Goal: Information Seeking & Learning: Learn about a topic

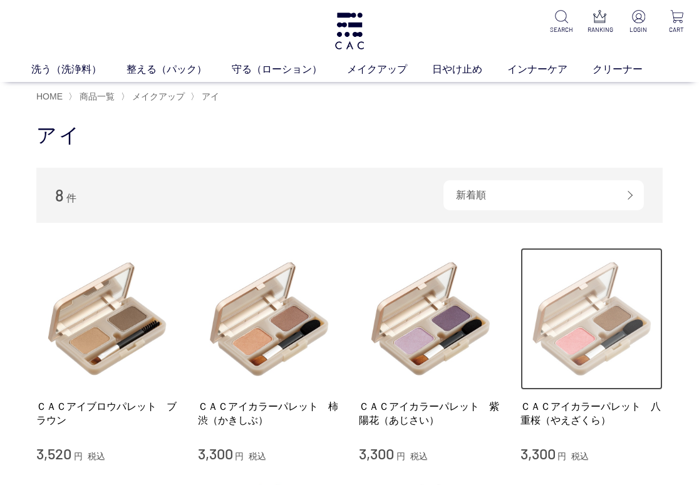
click at [578, 328] on img at bounding box center [592, 319] width 143 height 143
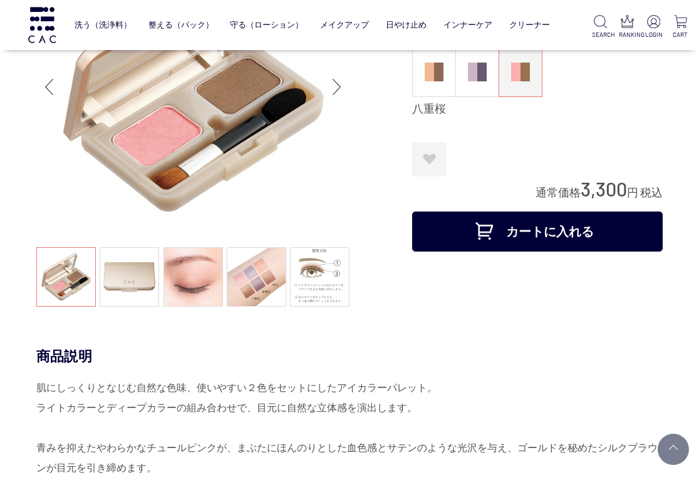
scroll to position [125, 0]
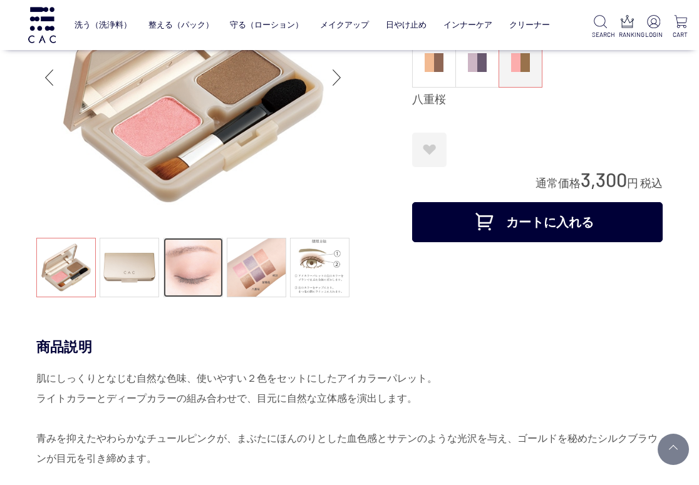
click at [184, 274] on link at bounding box center [193, 268] width 60 height 60
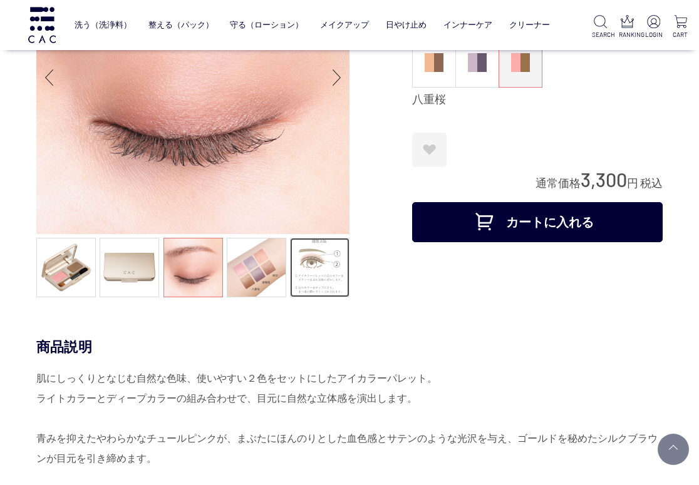
click at [334, 282] on link at bounding box center [320, 268] width 60 height 60
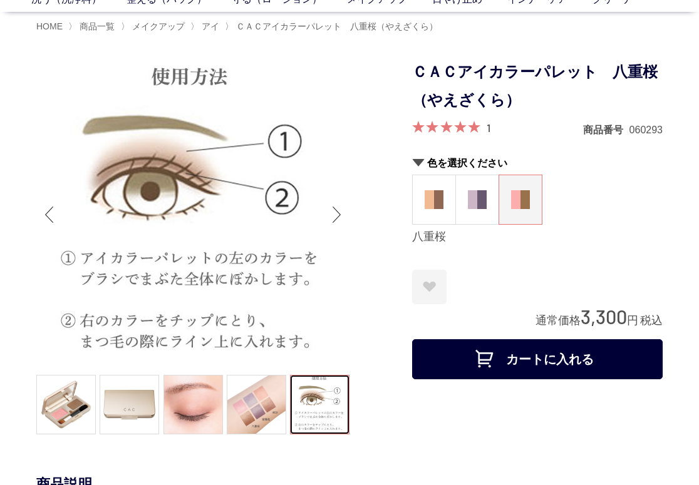
scroll to position [63, 0]
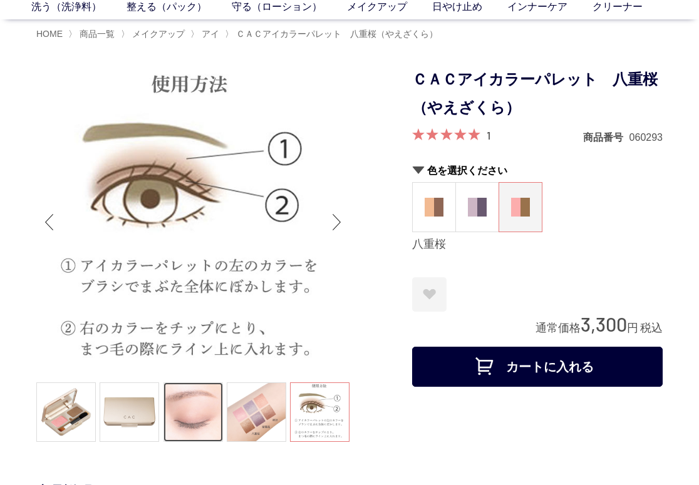
click at [202, 406] on link at bounding box center [193, 413] width 60 height 60
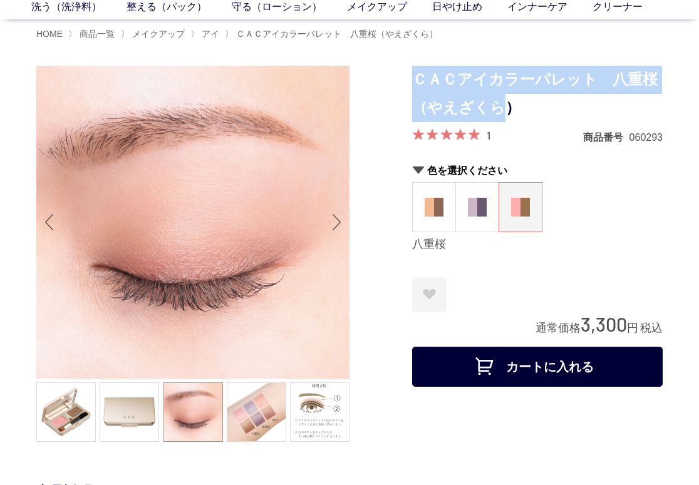
drag, startPoint x: 417, startPoint y: 79, endPoint x: 502, endPoint y: 100, distance: 87.0
click at [502, 100] on h1 "ＣＡＣアイカラーパレット　八重桜（やえざくら）" at bounding box center [537, 94] width 251 height 56
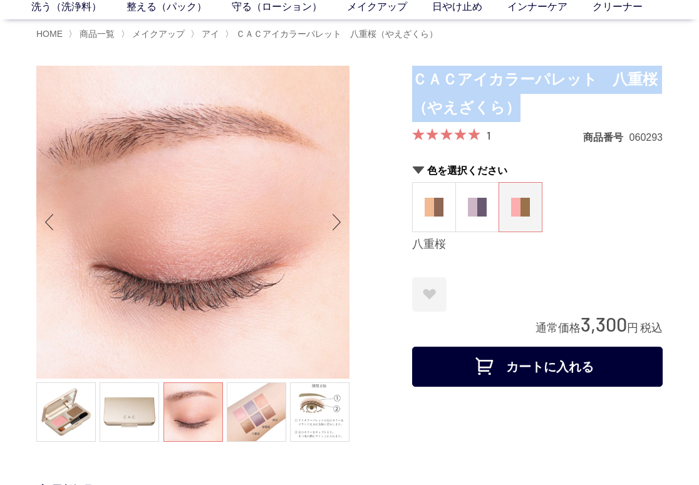
drag, startPoint x: 415, startPoint y: 77, endPoint x: 532, endPoint y: 100, distance: 119.4
click at [532, 100] on h1 "ＣＡＣアイカラーパレット　八重桜（やえざくら）" at bounding box center [537, 94] width 251 height 56
copy h1 "ＣＡＣアイカラーパレット　八重桜（やえざくら）"
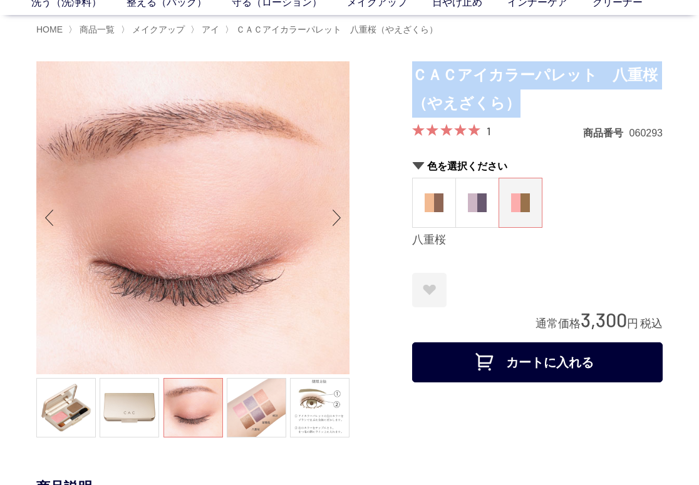
scroll to position [188, 0]
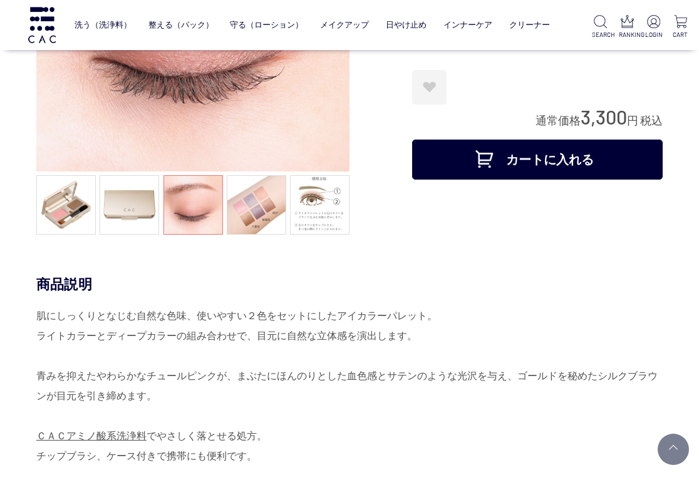
drag, startPoint x: 472, startPoint y: 244, endPoint x: 427, endPoint y: 234, distance: 46.8
click at [68, 212] on link at bounding box center [66, 205] width 60 height 60
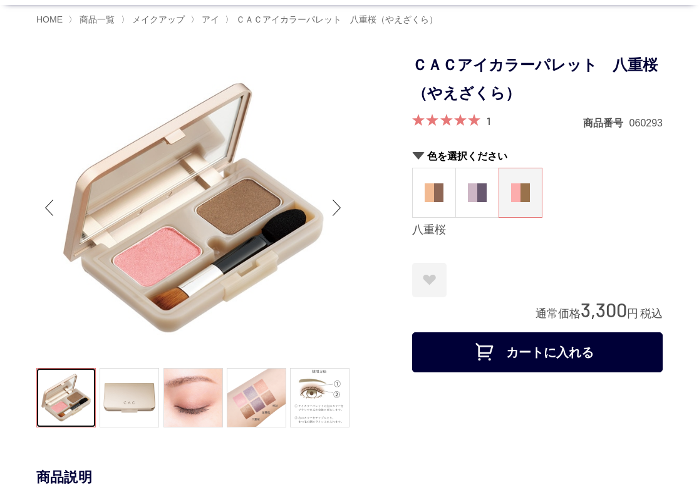
scroll to position [63, 0]
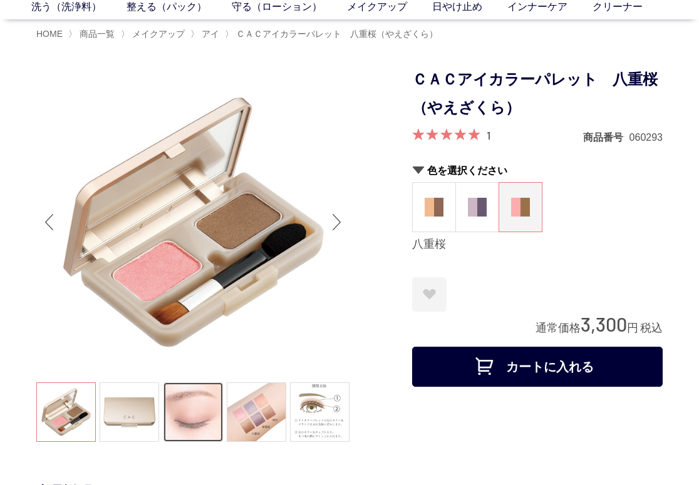
click at [202, 420] on link at bounding box center [193, 413] width 60 height 60
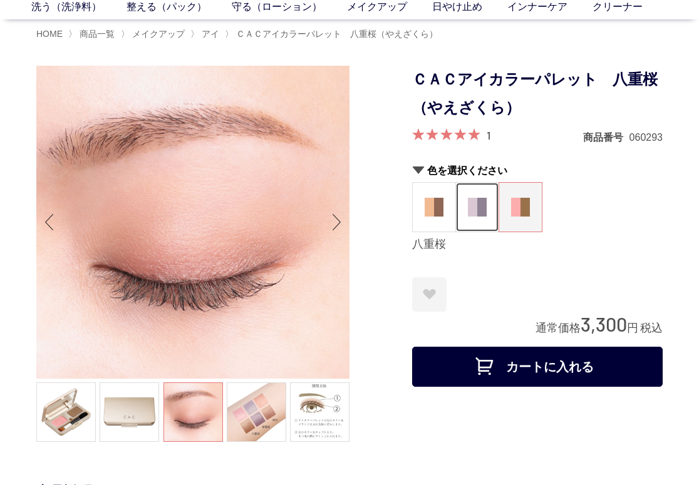
click at [475, 215] on img at bounding box center [477, 207] width 19 height 19
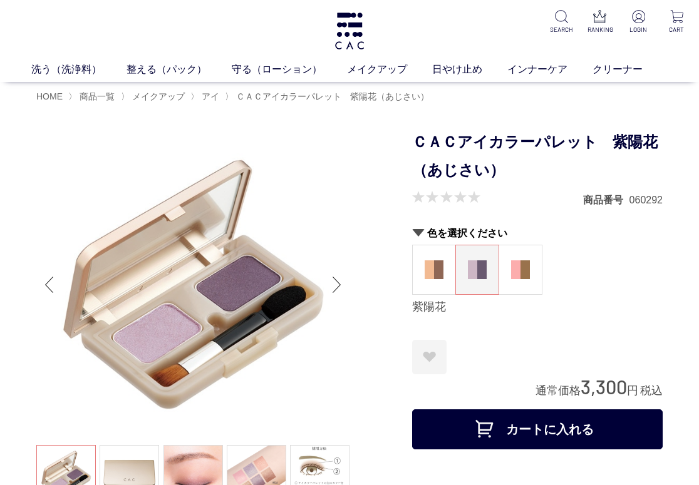
scroll to position [63, 0]
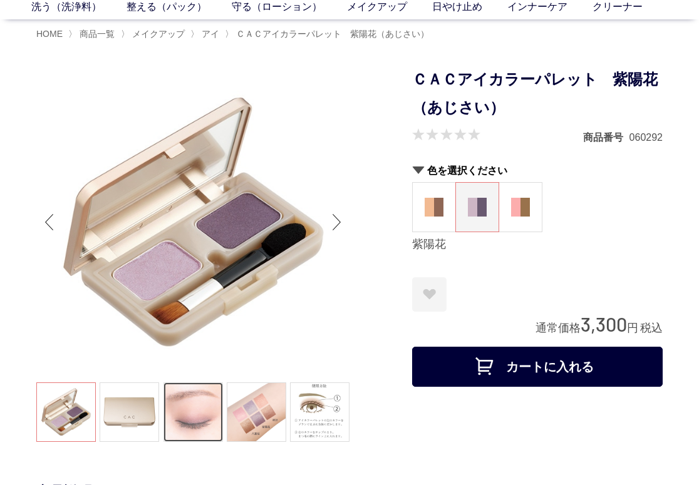
click at [194, 427] on link at bounding box center [193, 413] width 60 height 60
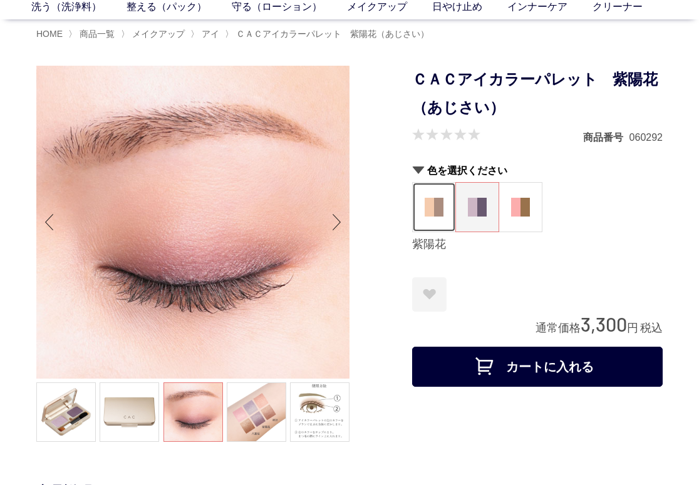
click at [426, 219] on figure at bounding box center [434, 207] width 43 height 49
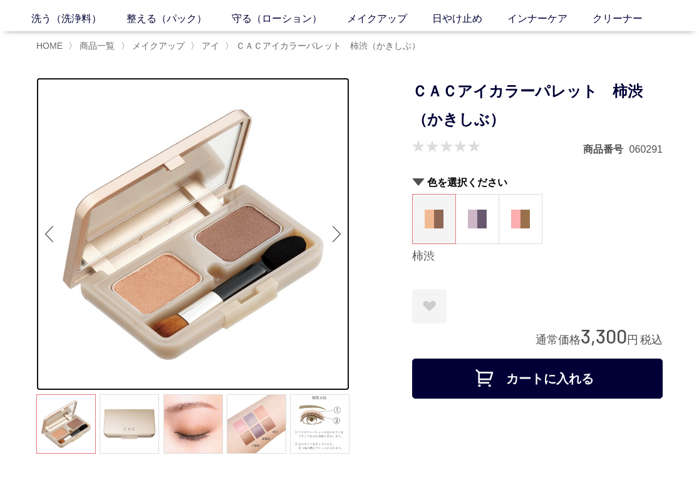
scroll to position [63, 0]
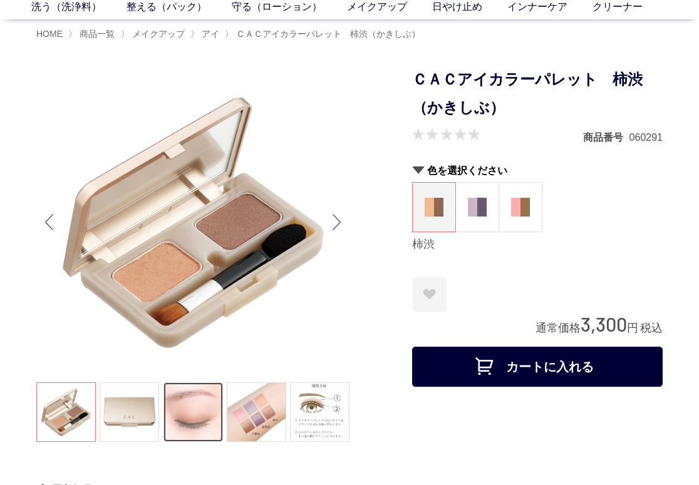
click at [182, 418] on link at bounding box center [193, 413] width 60 height 60
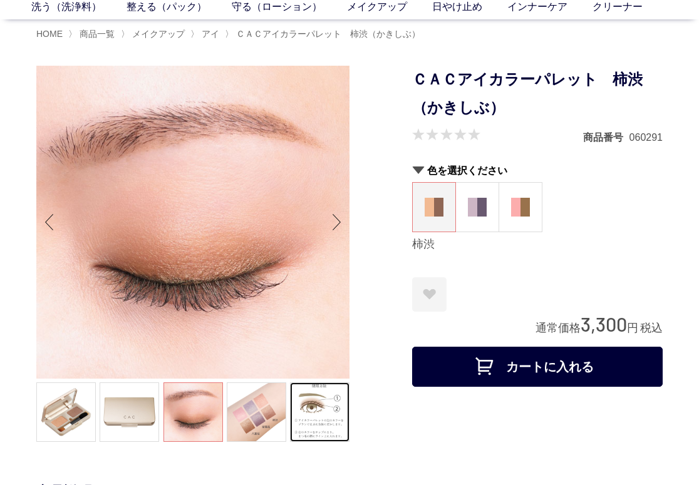
click at [311, 407] on link at bounding box center [320, 413] width 60 height 60
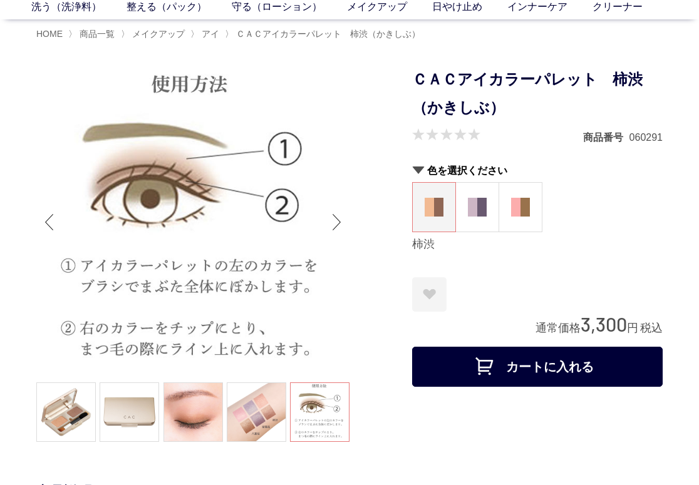
click at [481, 306] on div "お気に入りに登録する お気に入りを解除しますか？ ***** OK お気に入り一覧へ" at bounding box center [537, 294] width 251 height 34
click at [213, 33] on span "アイ" at bounding box center [211, 34] width 18 height 10
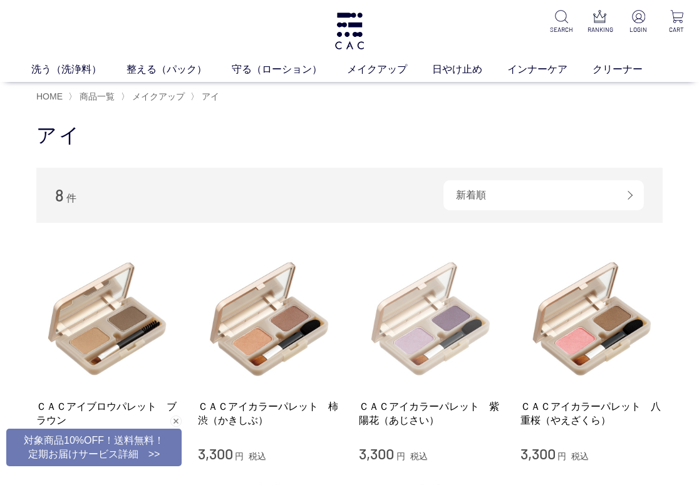
scroll to position [125, 0]
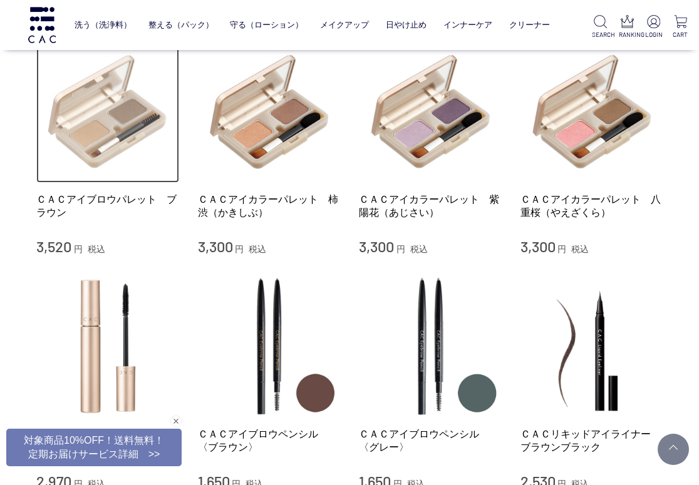
click at [137, 145] on img at bounding box center [107, 112] width 143 height 143
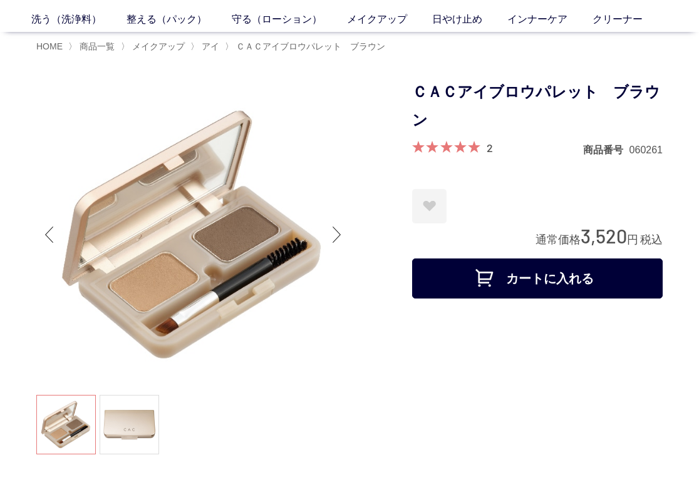
scroll to position [63, 0]
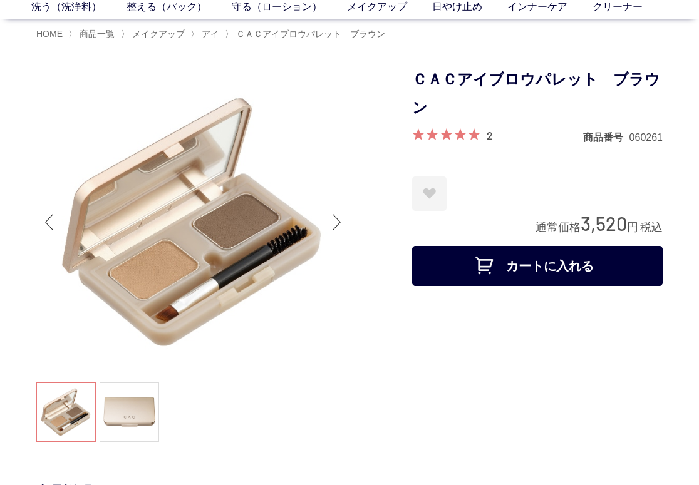
click at [67, 404] on ul at bounding box center [192, 414] width 313 height 63
click at [209, 38] on span "アイ" at bounding box center [211, 34] width 18 height 10
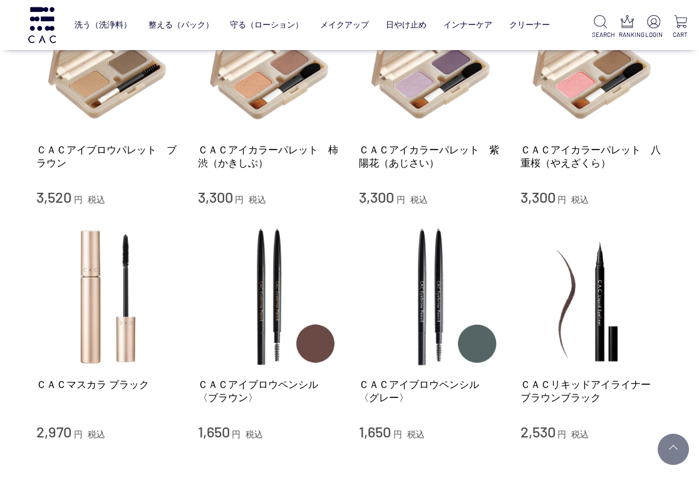
scroll to position [188, 0]
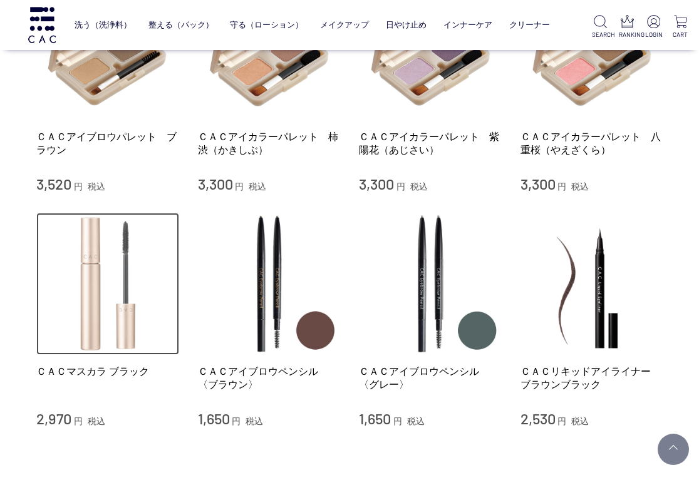
click at [84, 276] on img at bounding box center [107, 284] width 143 height 143
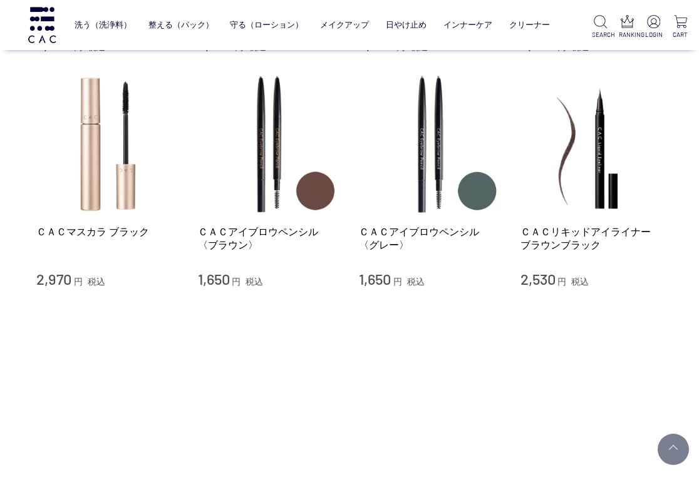
scroll to position [313, 0]
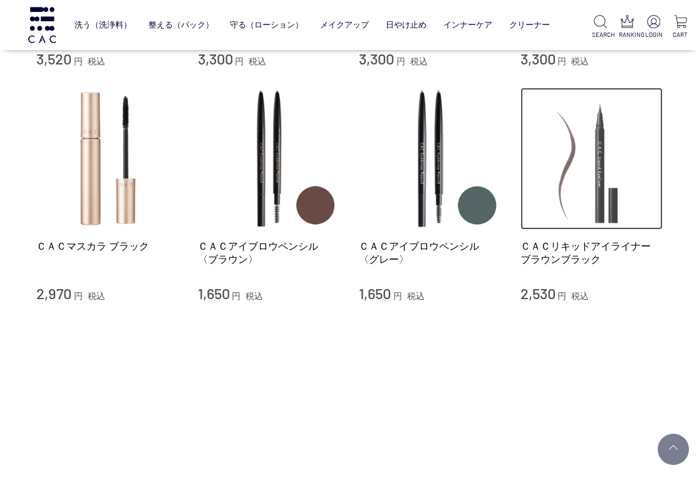
click at [575, 192] on img at bounding box center [592, 159] width 143 height 143
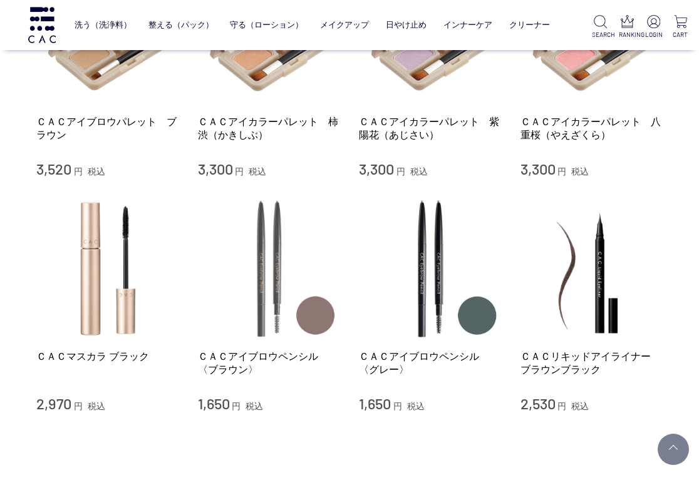
scroll to position [188, 0]
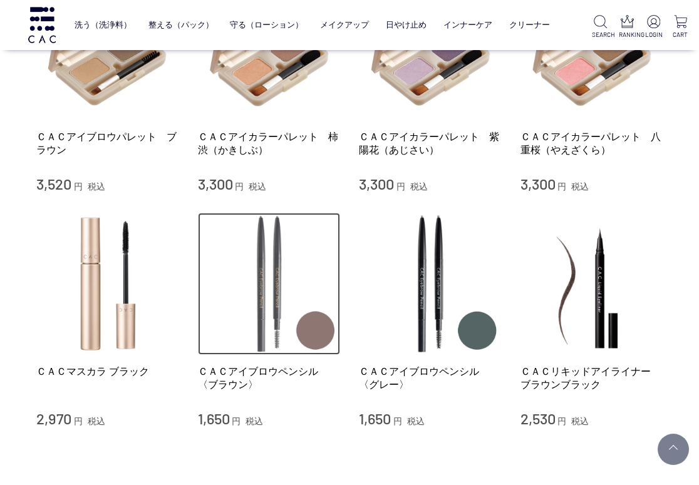
drag, startPoint x: 256, startPoint y: 293, endPoint x: 250, endPoint y: 318, distance: 25.8
click at [250, 318] on img at bounding box center [269, 284] width 143 height 143
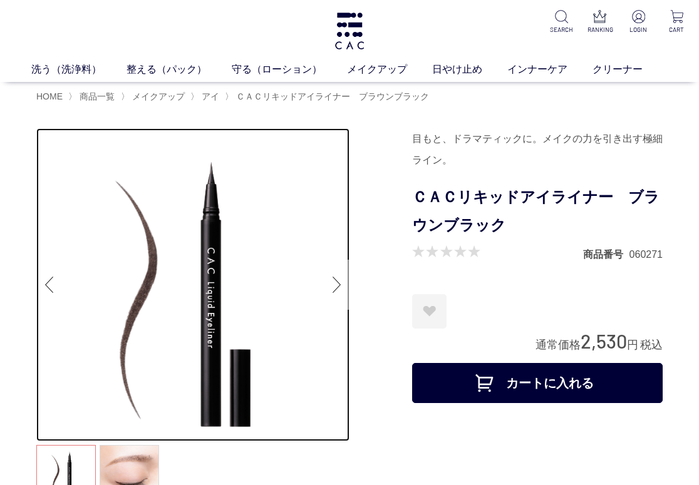
click at [339, 294] on div "Next slide" at bounding box center [336, 285] width 25 height 50
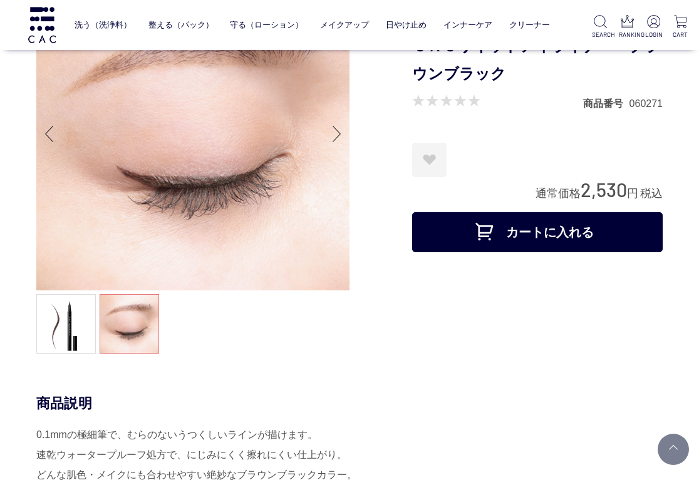
scroll to position [125, 0]
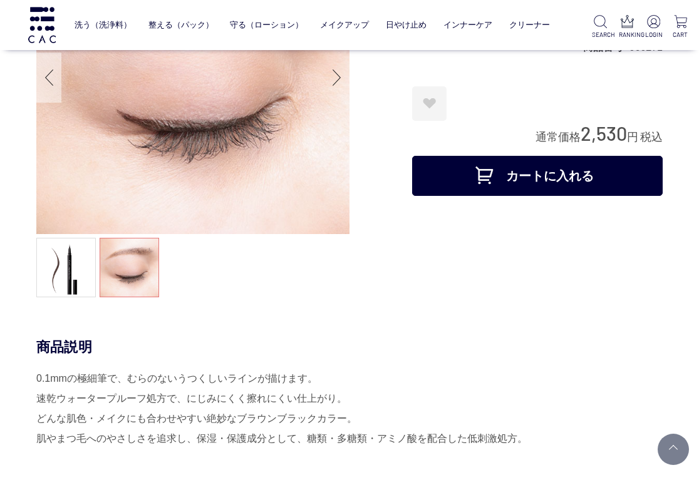
click at [53, 73] on div "Previous slide" at bounding box center [48, 78] width 25 height 50
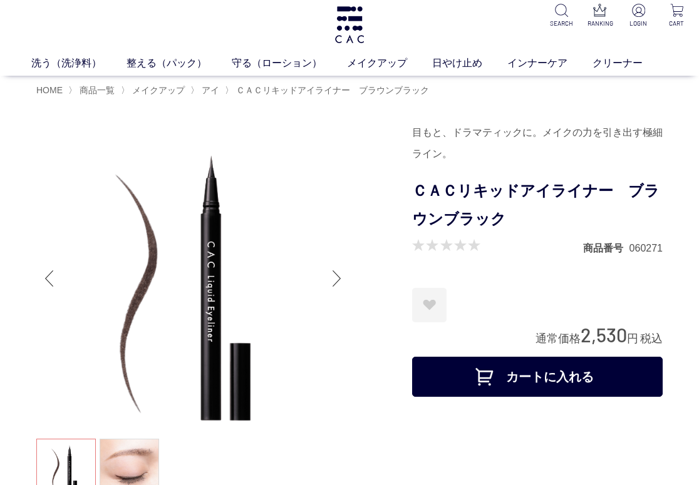
scroll to position [0, 0]
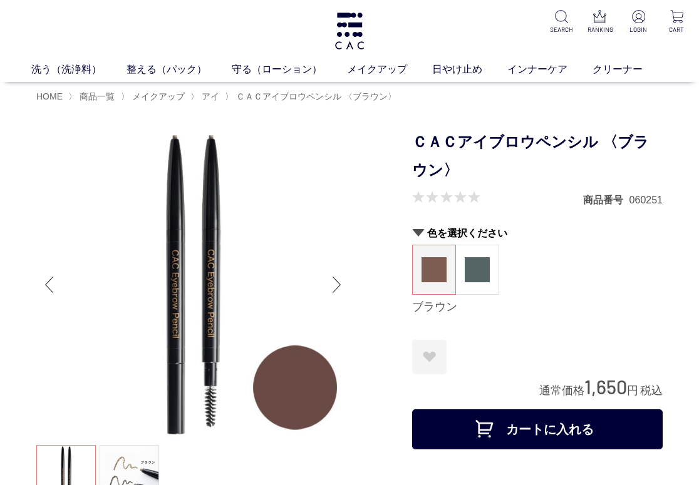
scroll to position [63, 0]
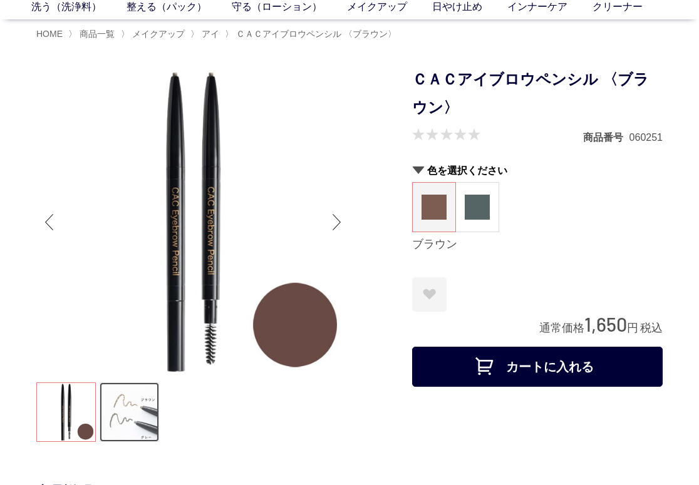
click at [153, 418] on link at bounding box center [130, 413] width 60 height 60
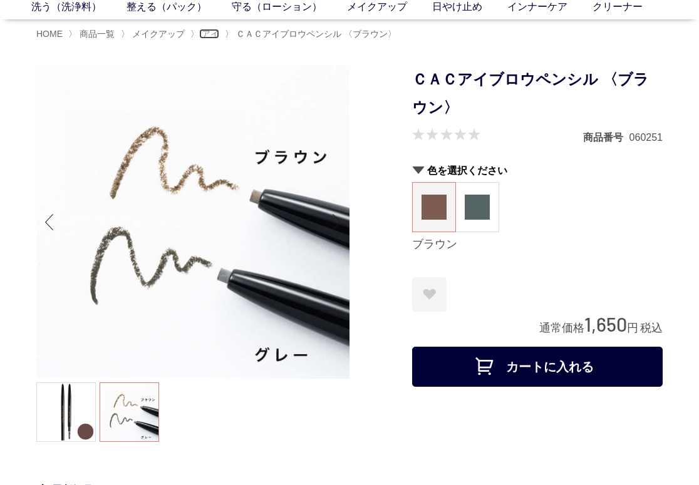
click at [212, 37] on span "アイ" at bounding box center [211, 34] width 18 height 10
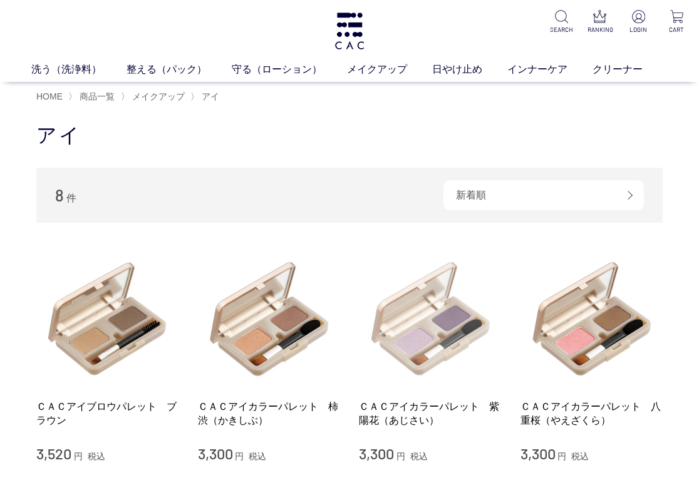
scroll to position [125, 0]
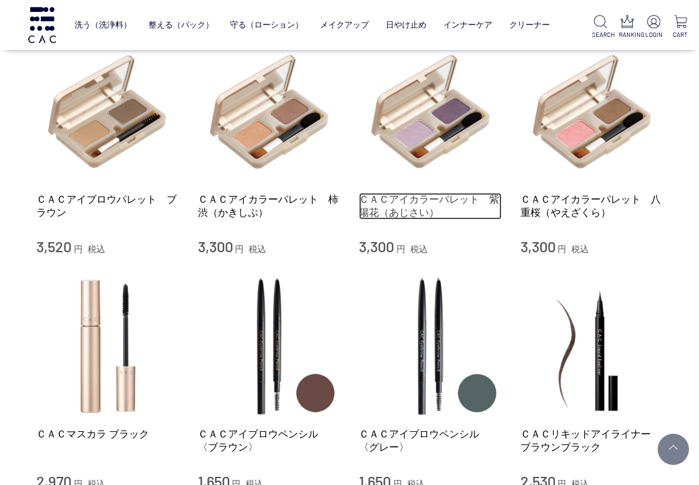
click at [361, 195] on link "ＣＡＣアイカラーパレット　紫陽花（あじさい）" at bounding box center [430, 206] width 143 height 27
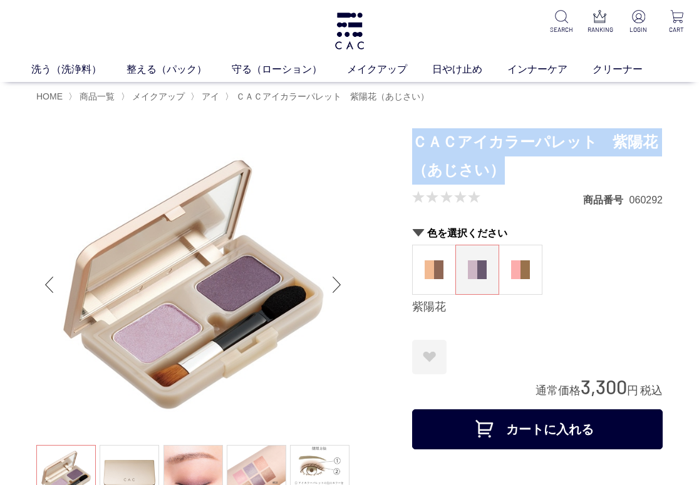
drag, startPoint x: 415, startPoint y: 140, endPoint x: 510, endPoint y: 167, distance: 99.4
click at [510, 167] on h1 "ＣＡＣアイカラーパレット　紫陽花（あじさい）" at bounding box center [537, 156] width 251 height 56
copy h1 "ＣＡＣアイカラーパレット　紫陽花（あじさい）"
click at [425, 279] on img at bounding box center [434, 270] width 19 height 19
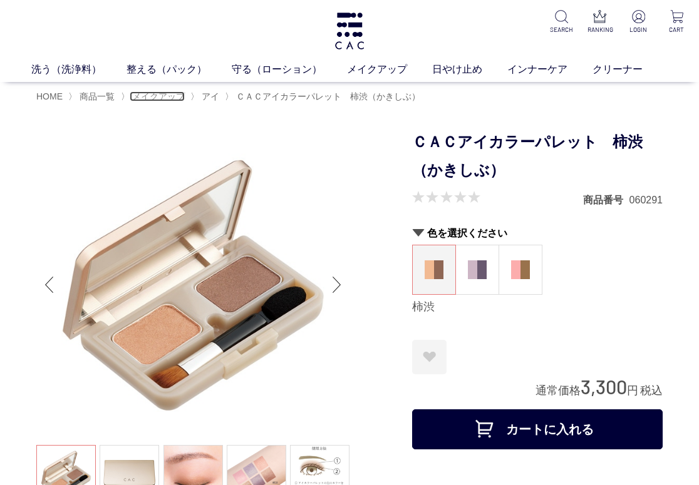
click at [158, 96] on span "メイクアップ" at bounding box center [158, 96] width 53 height 10
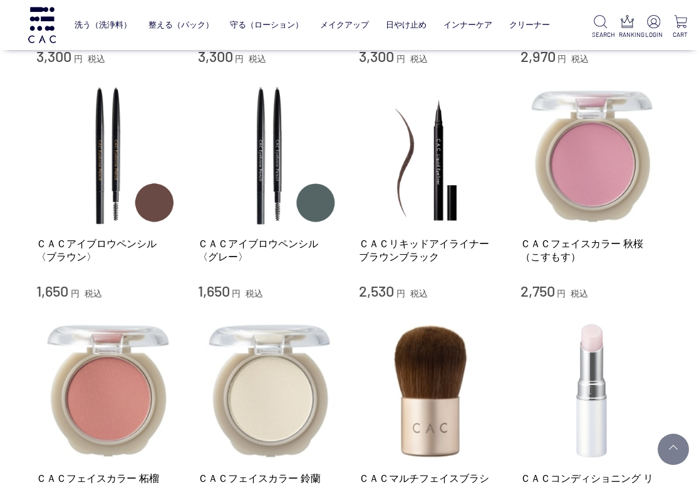
scroll to position [940, 0]
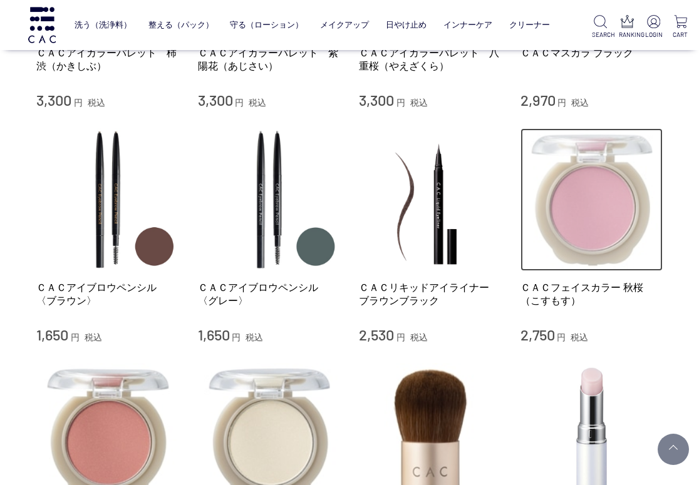
click at [604, 218] on img at bounding box center [592, 199] width 143 height 143
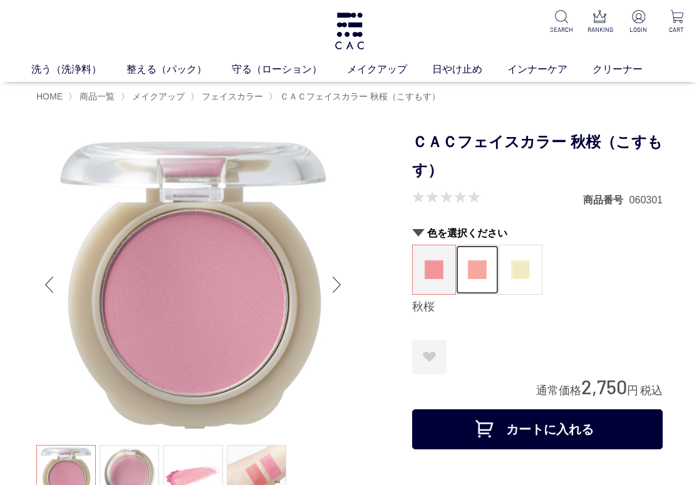
click at [486, 271] on img at bounding box center [477, 270] width 19 height 19
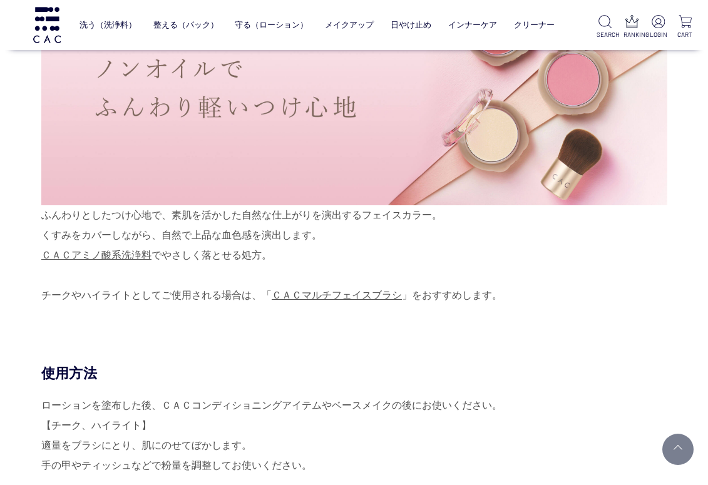
scroll to position [438, 0]
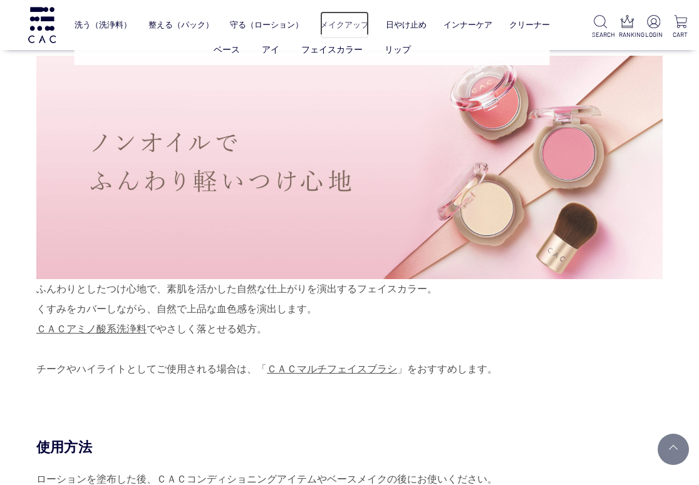
click at [347, 23] on link "メイクアップ" at bounding box center [344, 25] width 49 height 28
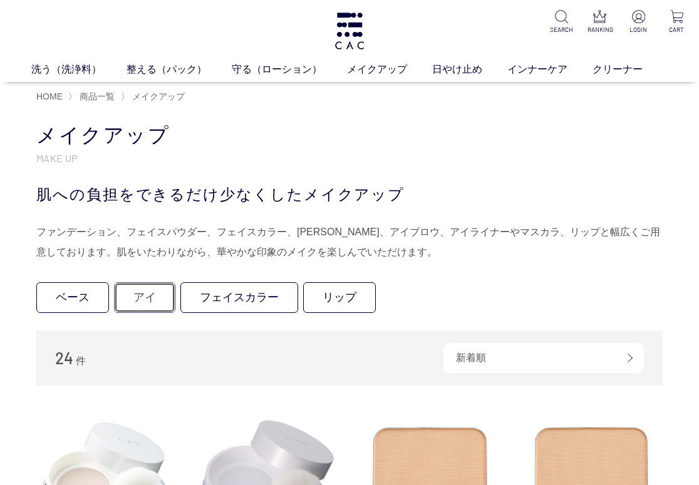
click at [158, 296] on link "アイ" at bounding box center [144, 297] width 61 height 31
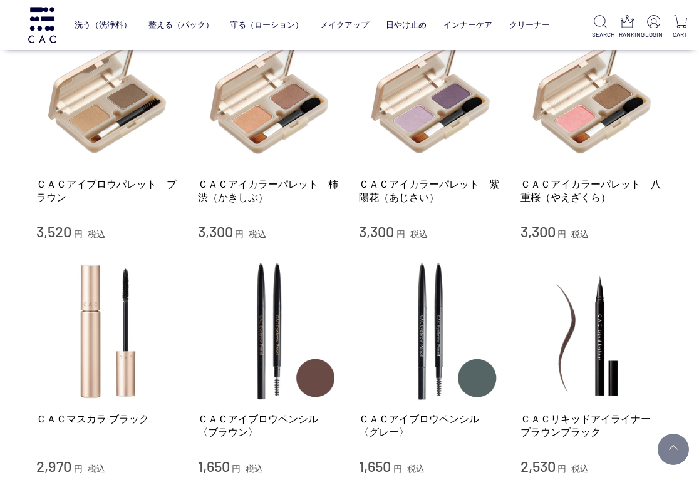
scroll to position [125, 0]
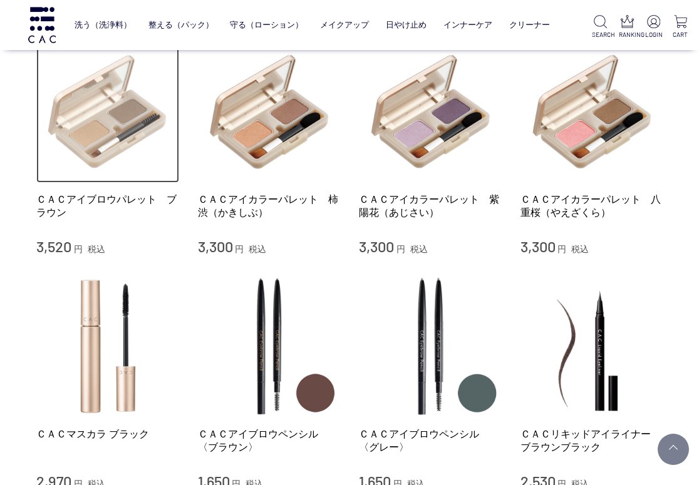
click at [157, 126] on img at bounding box center [107, 112] width 143 height 143
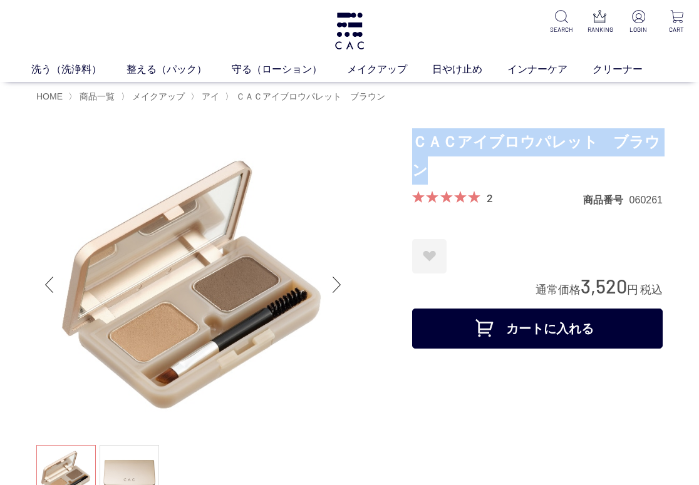
drag, startPoint x: 417, startPoint y: 138, endPoint x: 438, endPoint y: 163, distance: 33.4
click at [438, 163] on h1 "ＣＡＣアイブロウパレット　ブラウン" at bounding box center [537, 156] width 251 height 56
copy h1 "ＣＡＣアイブロウパレット　ブラウン"
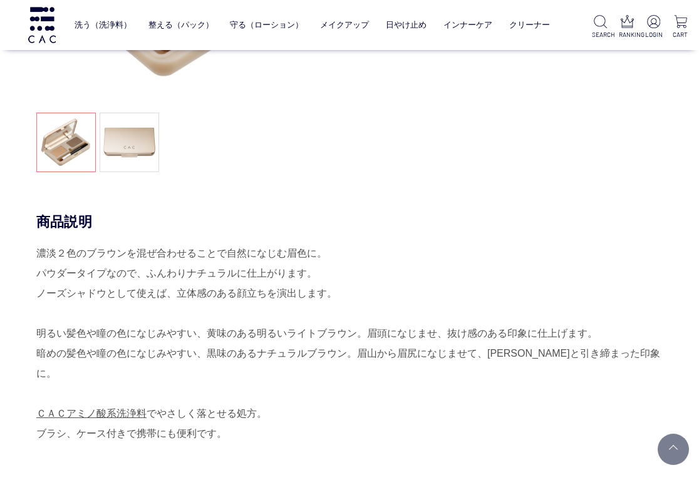
scroll to position [438, 0]
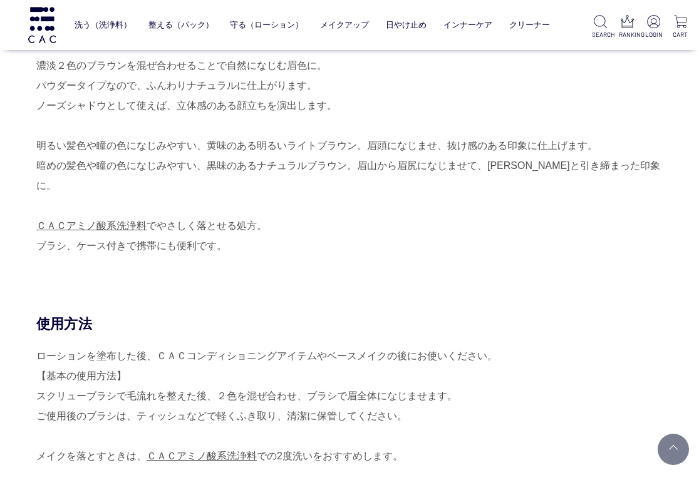
click at [340, 234] on div "濃淡２色のブラウンを混ぜ合わせることで自然になじむ眉色に。 パウダータイプなので、ふんわりナチュラルに仕上がります。 ノーズシャドウとして使えば、立体感のある…" at bounding box center [349, 156] width 626 height 200
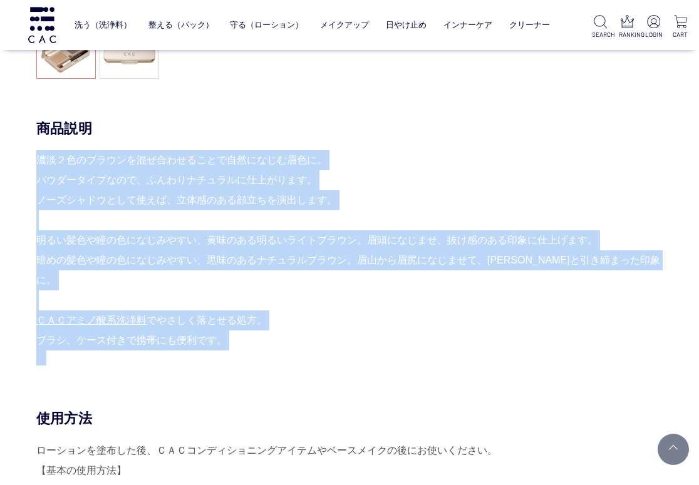
scroll to position [376, 0]
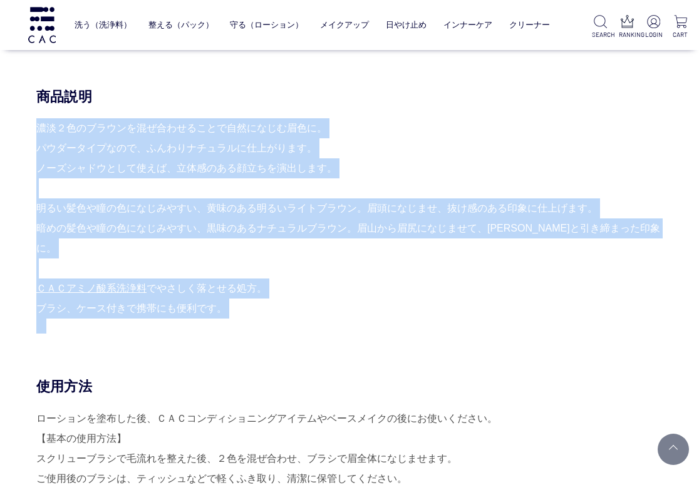
drag, startPoint x: 41, startPoint y: 190, endPoint x: 239, endPoint y: 296, distance: 224.7
click at [239, 296] on div "濃淡２色のブラウンを混ぜ合わせることで自然になじむ眉色に。 パウダータイプなので、ふんわりナチュラルに仕上がります。 ノーズシャドウとして使えば、立体感のある…" at bounding box center [349, 218] width 626 height 200
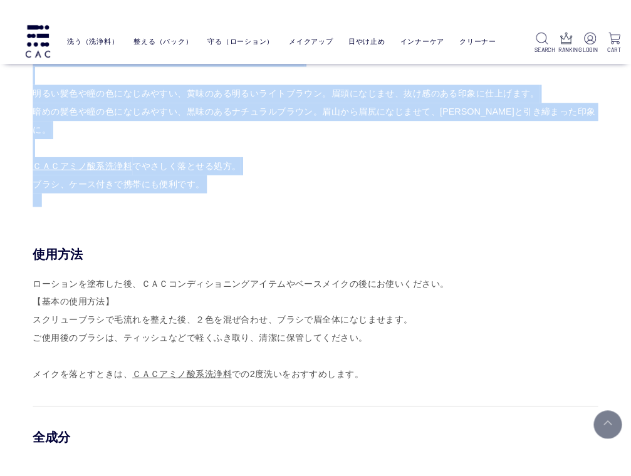
scroll to position [564, 0]
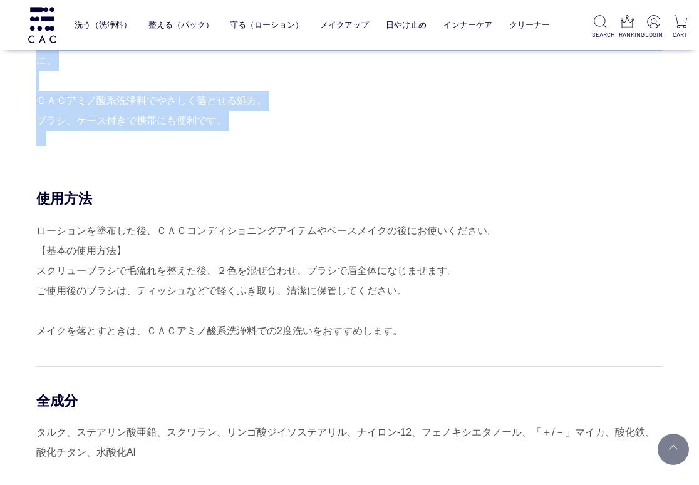
copy div "濃淡２色のブラウンを混ぜ合わせることで自然になじむ眉色に。 パウダータイプなので、ふんわりナチュラルに仕上がります。 ノーズシャドウとして使えば、立体感のある…"
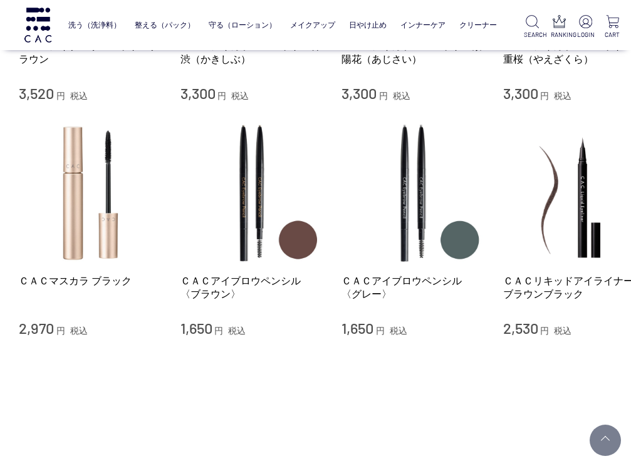
scroll to position [313, 0]
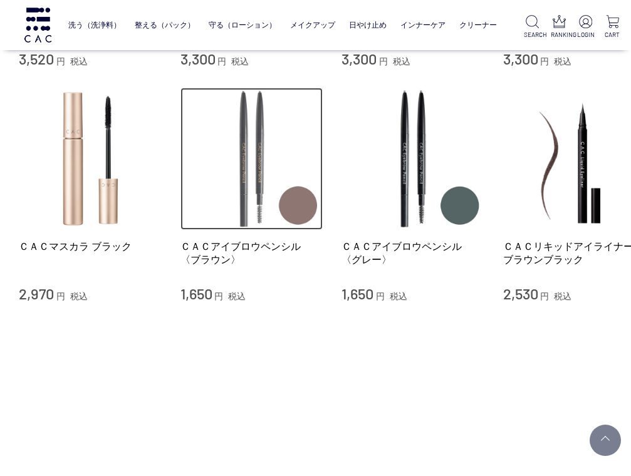
click at [222, 174] on img at bounding box center [251, 159] width 143 height 143
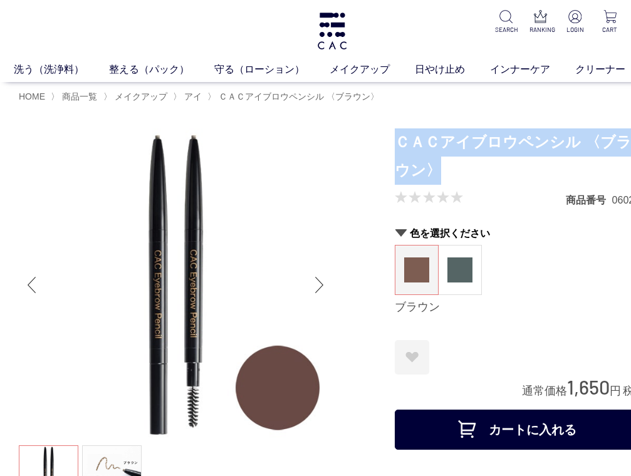
drag, startPoint x: 399, startPoint y: 142, endPoint x: 581, endPoint y: 161, distance: 182.7
click at [581, 161] on h1 "ＣＡＣアイブロウペンシル 〈ブラウン〉" at bounding box center [520, 156] width 251 height 56
copy h1 "ＣＡＣアイブロウペンシル 〈ブラウン〉"
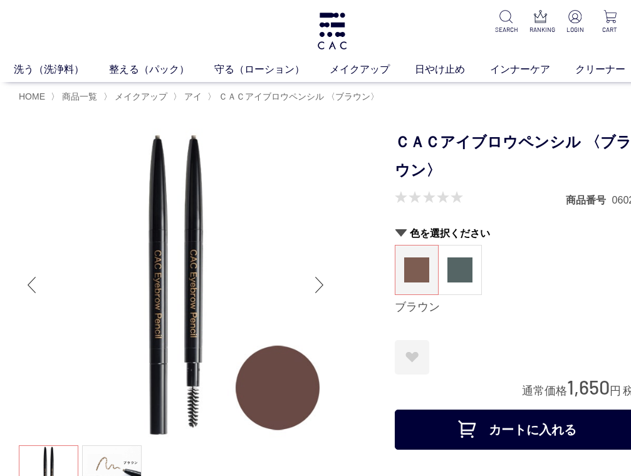
click at [469, 298] on div "色を選択ください ブラウン グレー ブラウン" at bounding box center [520, 271] width 251 height 88
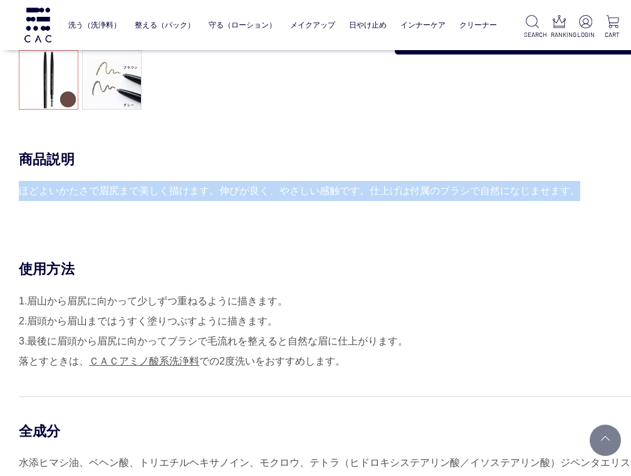
drag, startPoint x: 19, startPoint y: 192, endPoint x: 572, endPoint y: 190, distance: 553.1
click at [572, 190] on div "ほどよいかたさで眉尻まで美しく描けます。伸びが良く、やさしい感触です。仕上げは付属のブラシで自然になじませます。" at bounding box center [332, 191] width 626 height 20
copy div "ほどよいかたさで眉尻まで美しく描けます。伸びが良く、やさしい感触です。仕上げは付属のブラシで自然になじませます。"
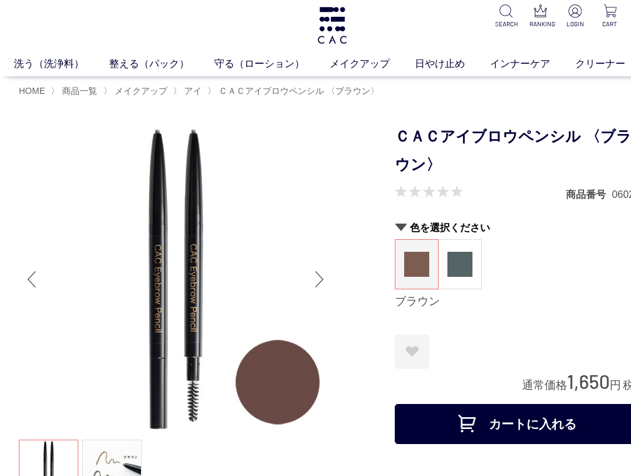
scroll to position [0, 0]
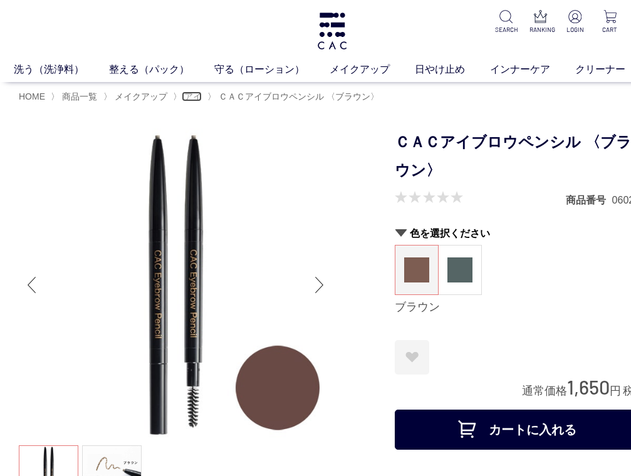
click at [189, 98] on span "アイ" at bounding box center [193, 96] width 18 height 10
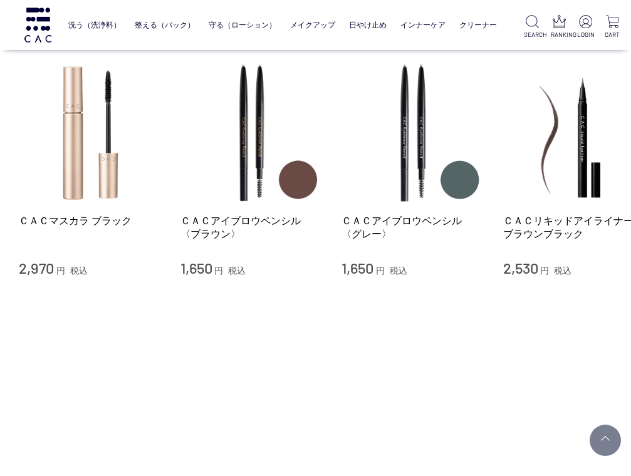
scroll to position [313, 0]
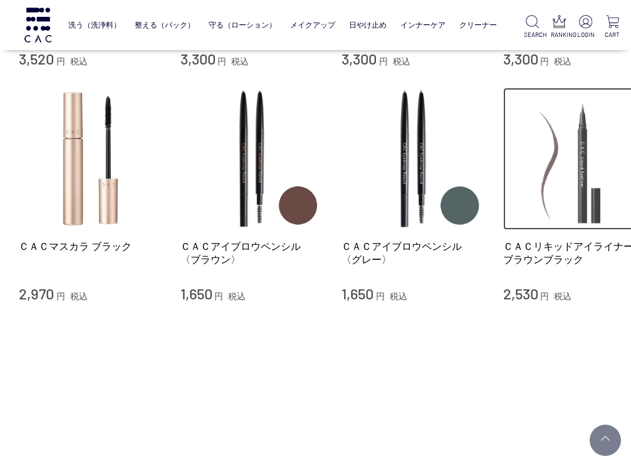
click at [582, 205] on img at bounding box center [574, 159] width 143 height 143
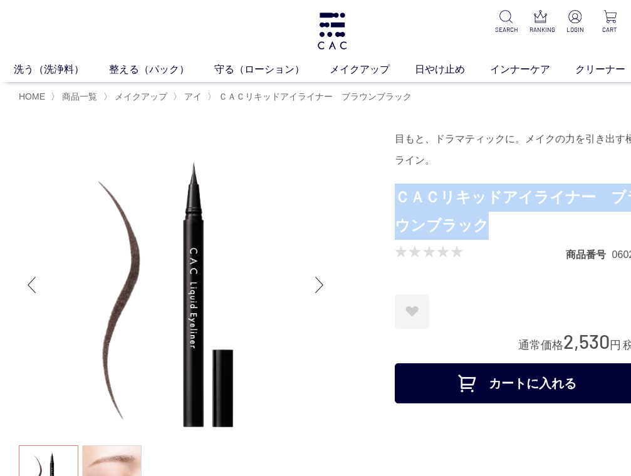
drag, startPoint x: 398, startPoint y: 197, endPoint x: 502, endPoint y: 227, distance: 108.1
click at [502, 227] on h1 "ＣＡＣリキッドアイライナー　ブラウンブラック" at bounding box center [520, 212] width 251 height 56
copy h1 "ＣＡＣリキッドアイライナー　ブラウンブラック"
click at [465, 213] on h1 "ＣＡＣリキッドアイライナー　ブラウンブラック" at bounding box center [520, 212] width 251 height 56
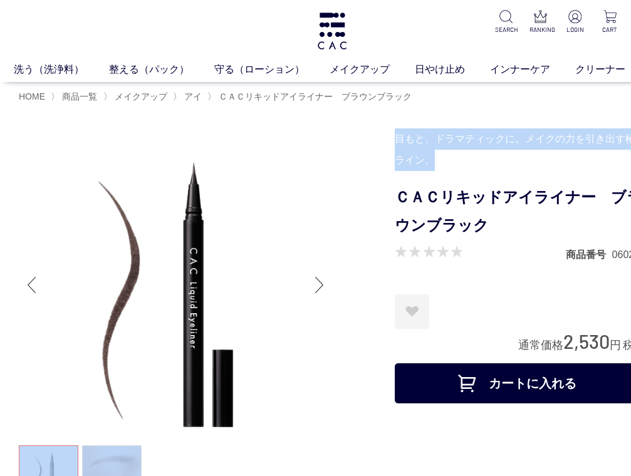
drag, startPoint x: 394, startPoint y: 136, endPoint x: 430, endPoint y: 152, distance: 39.0
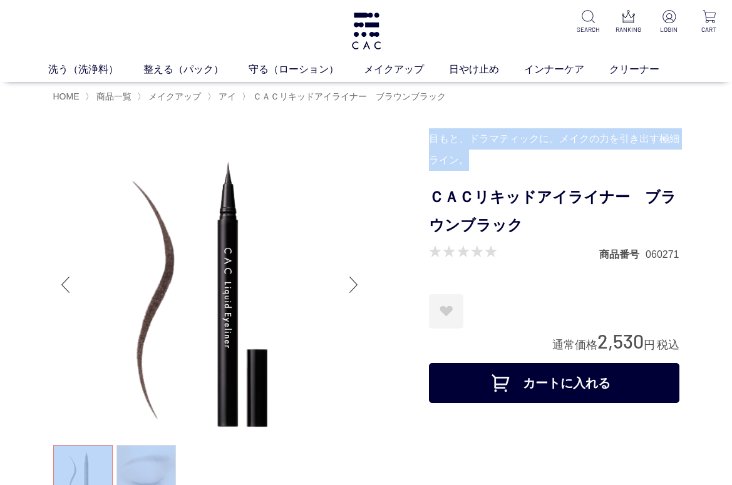
click at [509, 167] on div "目もと、ドラマティックに。メイクの力を引き出す極細ライン。" at bounding box center [554, 149] width 251 height 43
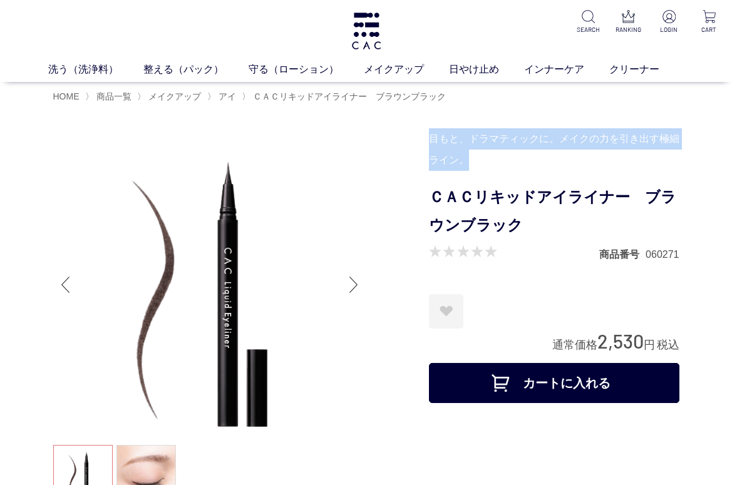
drag, startPoint x: 432, startPoint y: 141, endPoint x: 479, endPoint y: 158, distance: 49.9
click at [479, 158] on div "目もと、ドラマティックに。メイクの力を引き出す極細ライン。" at bounding box center [554, 149] width 251 height 43
copy div "目もと、ドラマティックに。メイクの力を引き出す極細ライン。"
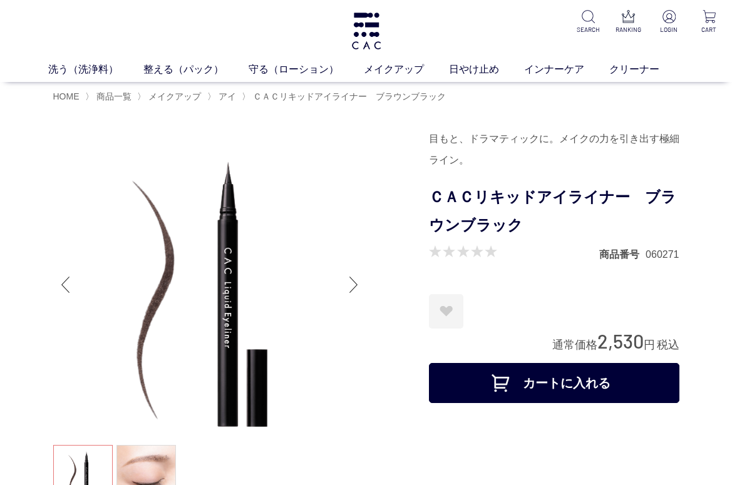
click at [554, 289] on form "目もと、ドラマティックに。メイクの力を引き出す極細ライン。 ＣＡＣリキッドアイライナー　ブラウンブラック 商品番号 060271 お気に入りに登録する お気に…" at bounding box center [554, 268] width 251 height 281
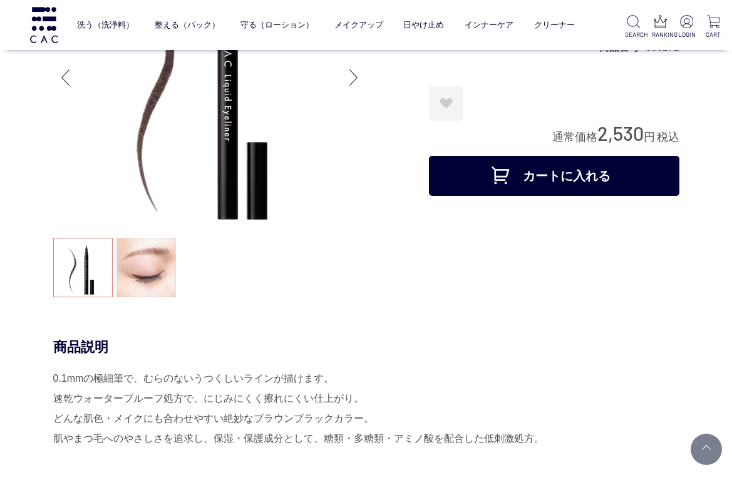
scroll to position [313, 0]
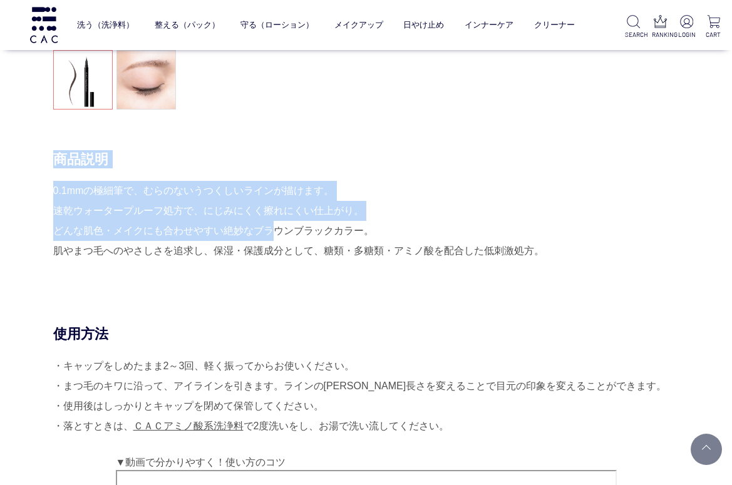
drag, startPoint x: 51, startPoint y: 190, endPoint x: 266, endPoint y: 237, distance: 219.9
click at [266, 237] on div "商品説明 0.1mmの極細筆で、むらのないうつくしいラインが描けます。 速乾ウォータープルーフ処方で、にじみにくく擦れにくい仕上がり。 どんな肌色・メイクにも…" at bounding box center [366, 237] width 626 height 175
click at [266, 237] on div "0.1mmの極細筆で、むらのないうつくしいラインが描けます。 速乾ウォータープルーフ処方で、にじみにくく擦れにくい仕上がり。 どんな肌色・メイクにも合わせやす…" at bounding box center [366, 231] width 626 height 100
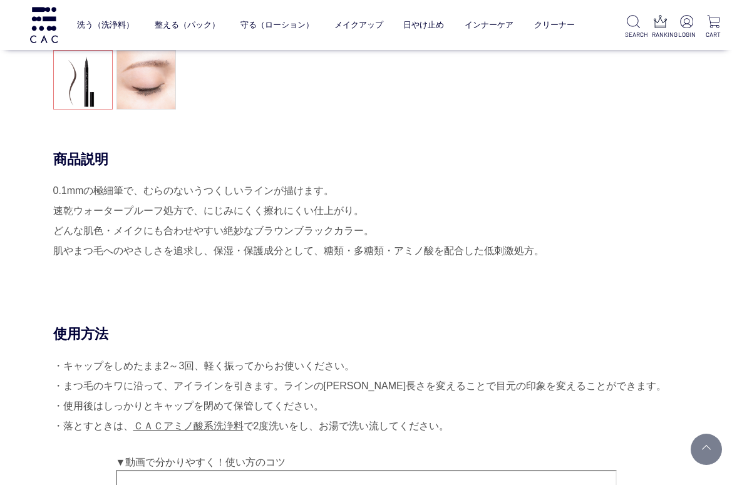
drag, startPoint x: 54, startPoint y: 194, endPoint x: 556, endPoint y: 255, distance: 504.8
click at [556, 255] on div "0.1mmの極細筆で、むらのないうつくしいラインが描けます。 速乾ウォータープルーフ処方で、にじみにくく擦れにくい仕上がり。 どんな肌色・メイクにも合わせやす…" at bounding box center [366, 231] width 626 height 100
copy div "0.1mmの極細筆で、むらのないうつくしいラインが描けます。 速乾ウォータープルーフ処方で、にじみにくく擦れにくい仕上がり。 どんな肌色・メイクにも合わせやす…"
click at [630, 272] on div "商品説明 0.1mmの極細筆で、むらのないうつくしいラインが描けます。 速乾ウォータープルーフ処方で、にじみにくく擦れにくい仕上がり。 どんな肌色・メイクにも…" at bounding box center [366, 237] width 626 height 175
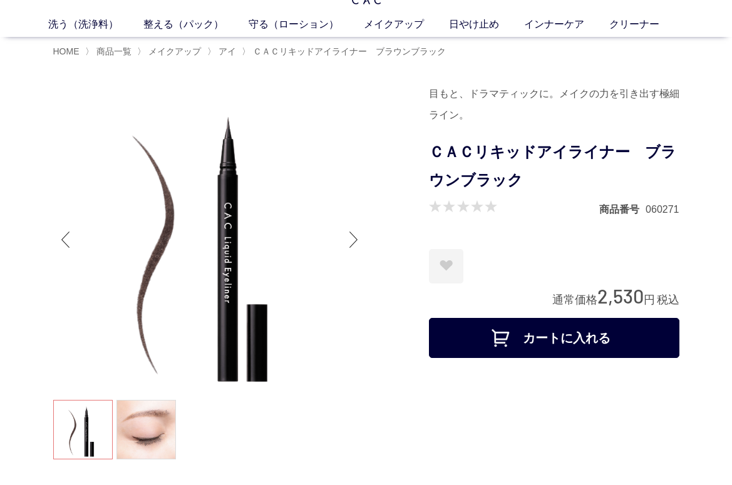
scroll to position [0, 0]
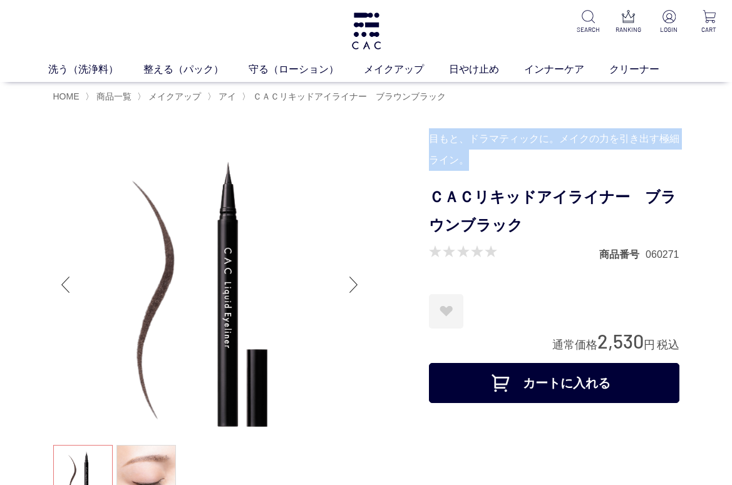
drag, startPoint x: 431, startPoint y: 140, endPoint x: 465, endPoint y: 165, distance: 42.6
click at [465, 165] on div "目もと、ドラマティックに。メイクの力を引き出す極細ライン。" at bounding box center [554, 149] width 251 height 43
copy div "目もと、ドラマティックに。メイクの力を引き出す極細ライン。"
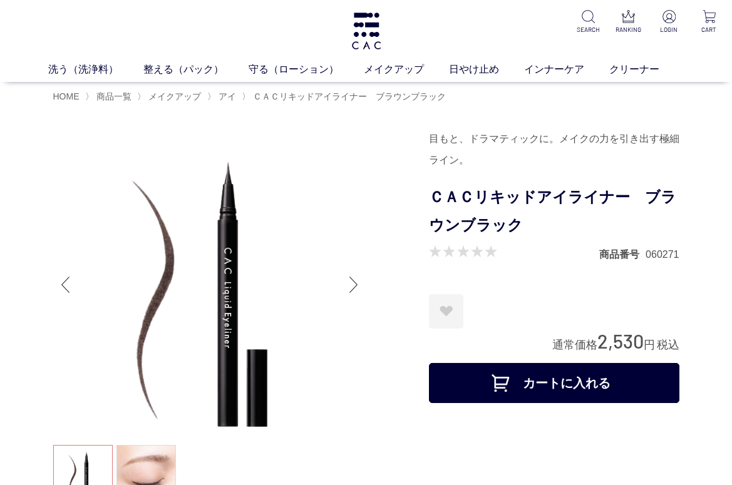
click at [519, 251] on div "商品番号 060271" at bounding box center [554, 254] width 251 height 16
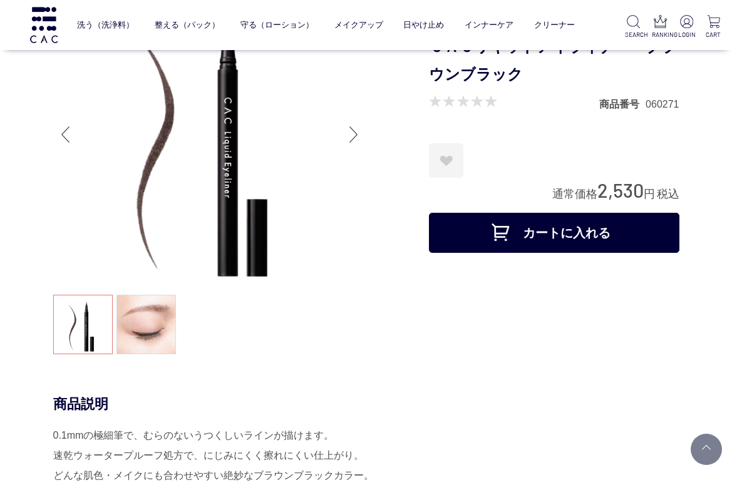
scroll to position [125, 0]
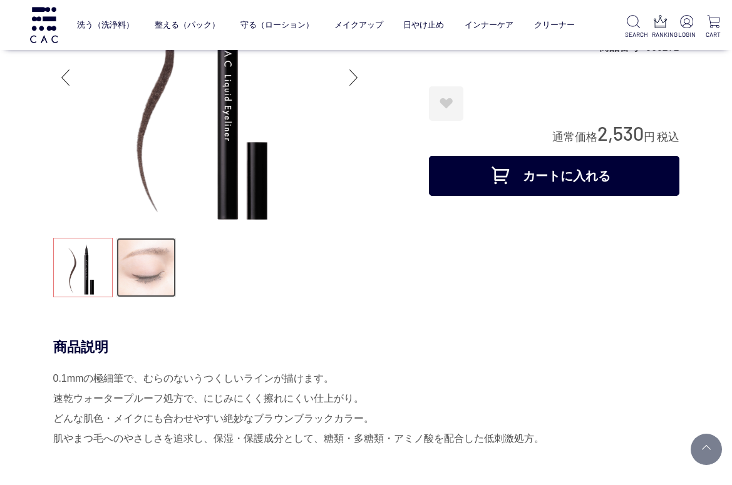
click at [135, 263] on link at bounding box center [147, 268] width 60 height 60
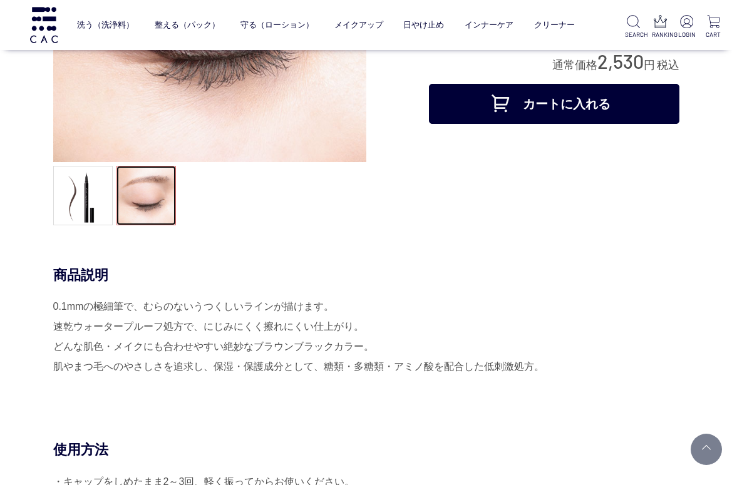
scroll to position [251, 0]
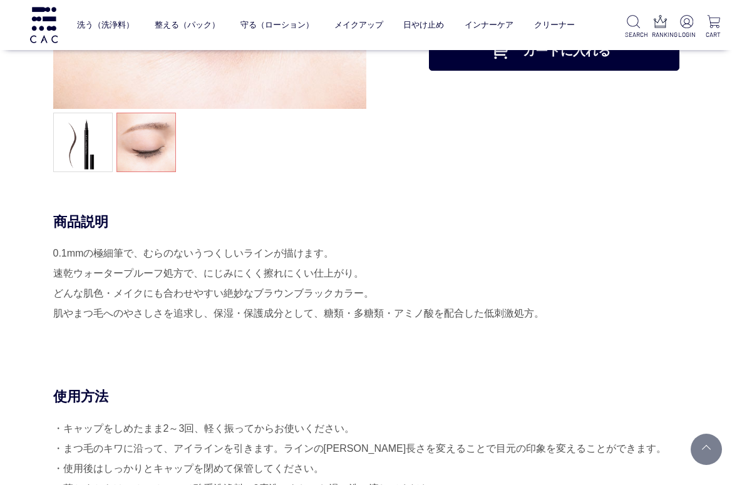
click at [630, 299] on div "商品説明 0.1mmの極細筆で、むらのないうつくしいラインが描けます。 速乾ウォータープルーフ処方で、にじみにくく擦れにくい仕上がり。 どんな肌色・メイクにも…" at bounding box center [366, 300] width 626 height 175
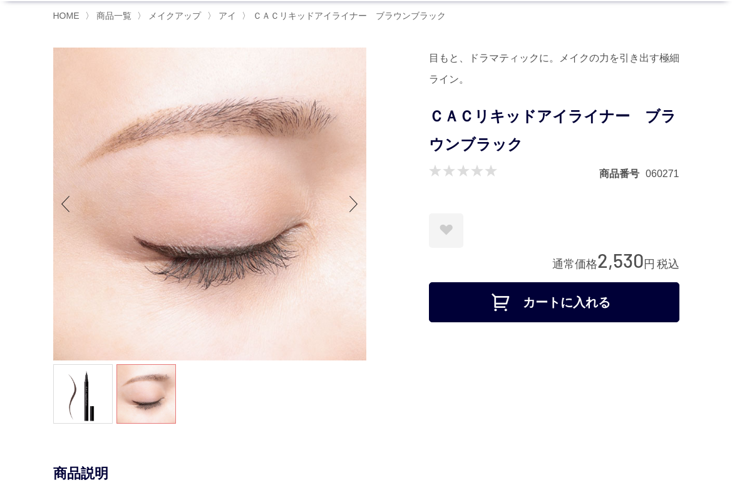
scroll to position [0, 0]
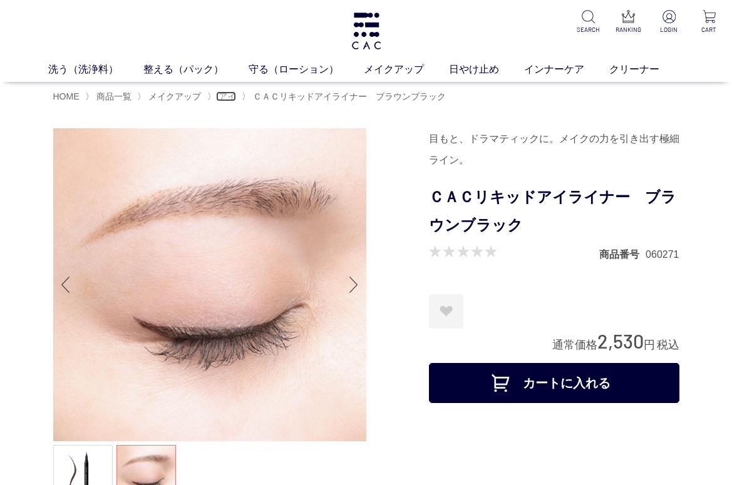
click at [223, 98] on span "アイ" at bounding box center [228, 96] width 18 height 10
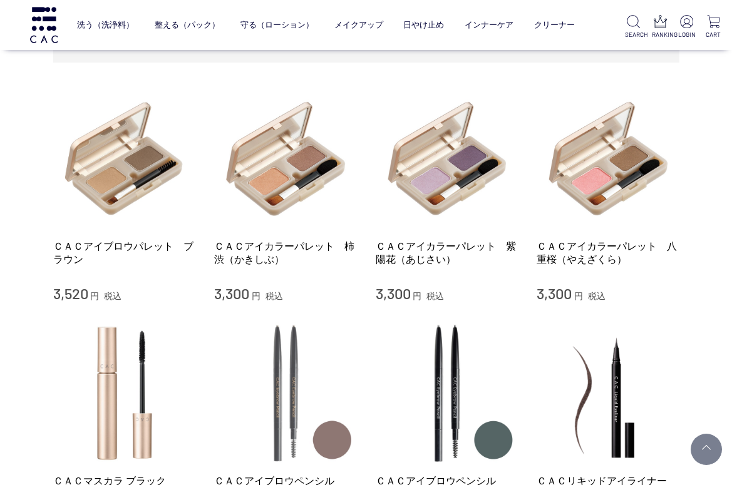
scroll to position [188, 0]
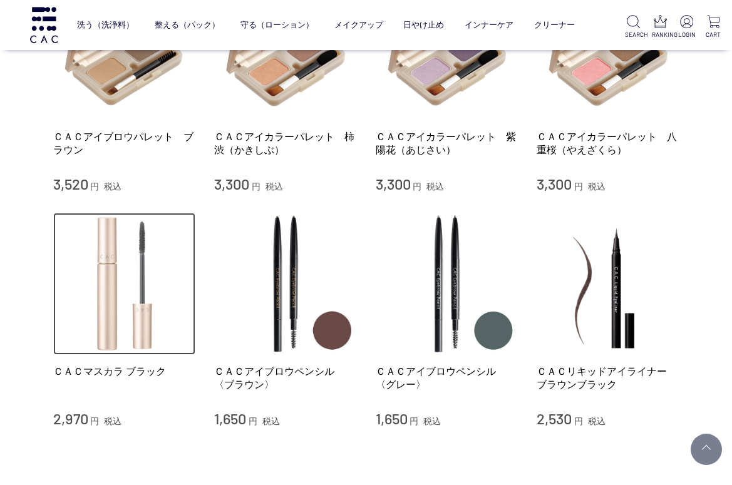
click at [139, 283] on img at bounding box center [124, 284] width 143 height 143
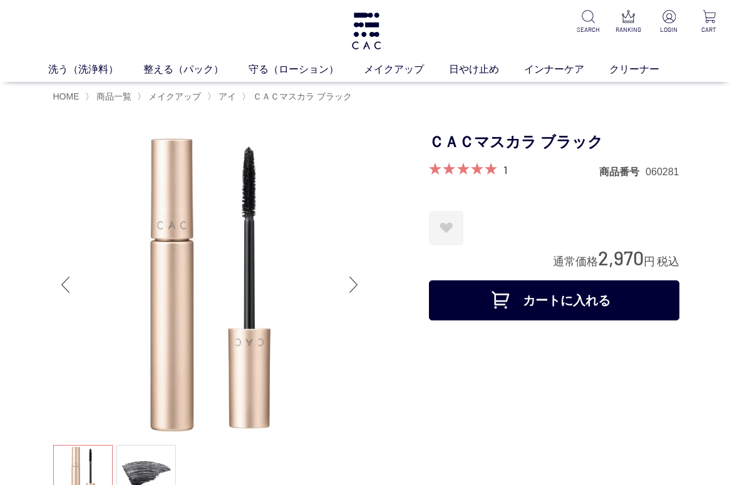
drag, startPoint x: 199, startPoint y: 246, endPoint x: 433, endPoint y: 137, distance: 257.8
click at [433, 137] on h1 "ＣＡＣマスカラ ブラック" at bounding box center [554, 142] width 251 height 28
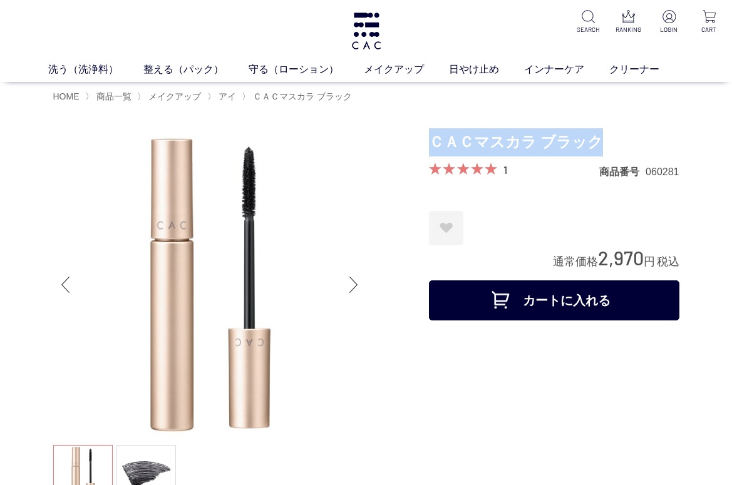
drag, startPoint x: 433, startPoint y: 137, endPoint x: 599, endPoint y: 141, distance: 166.0
click at [599, 141] on h1 "ＣＡＣマスカラ ブラック" at bounding box center [554, 142] width 251 height 28
copy h1 "ＣＡＣマスカラ ブラック"
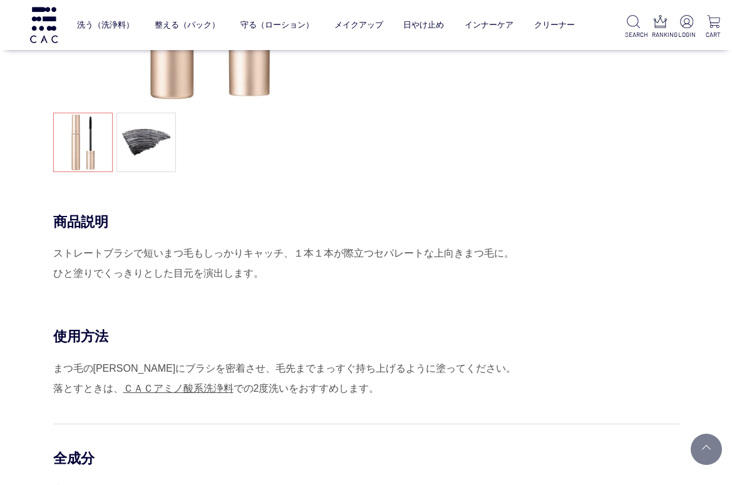
scroll to position [313, 0]
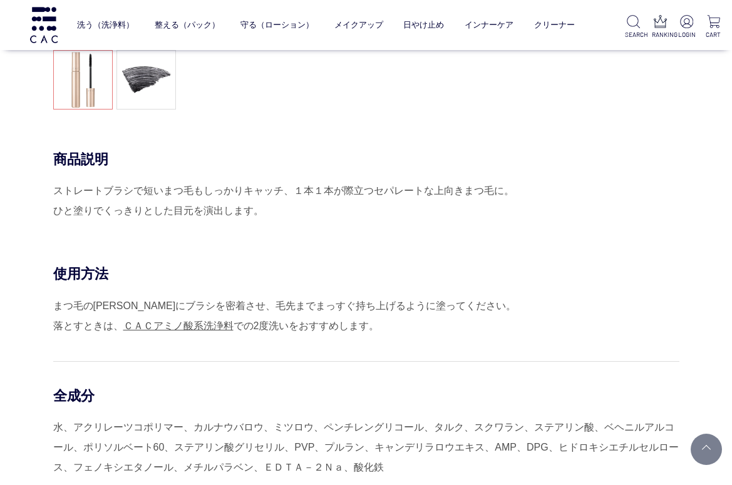
drag, startPoint x: 57, startPoint y: 190, endPoint x: 265, endPoint y: 217, distance: 209.7
click at [265, 217] on div "ストレートブラシで短いまつ毛もしっかりキャッチ、１本１本が際立つセパレートな上向きまつ毛に。 ひと塗りでくっきりとした目元を演出します。" at bounding box center [366, 201] width 626 height 40
copy div "ストレートブラシで短いまつ毛もしっかりキャッチ、１本１本が際立つセパレートな上向きまつ毛に。 ひと塗りでくっきりとした目元を演出します。"
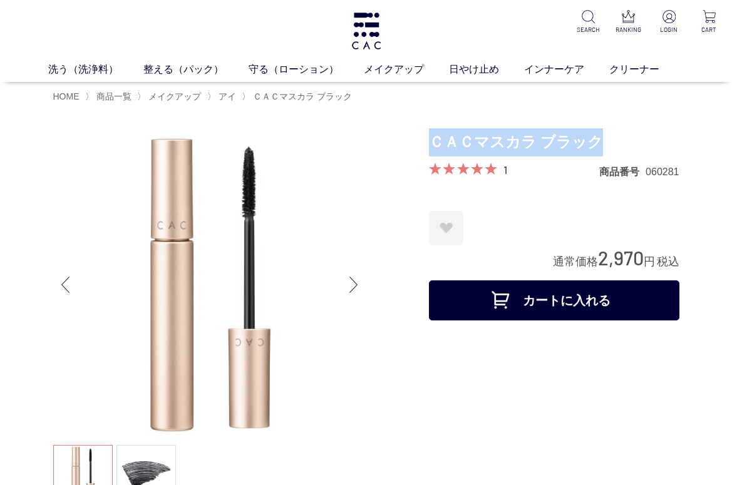
scroll to position [188, 0]
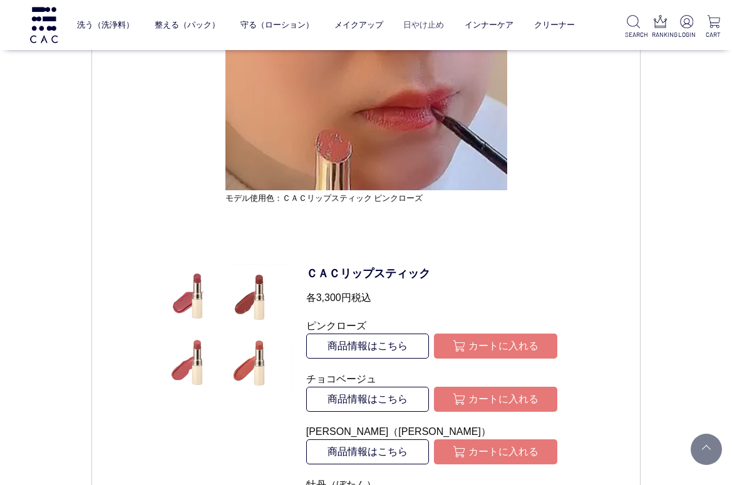
scroll to position [5506, 0]
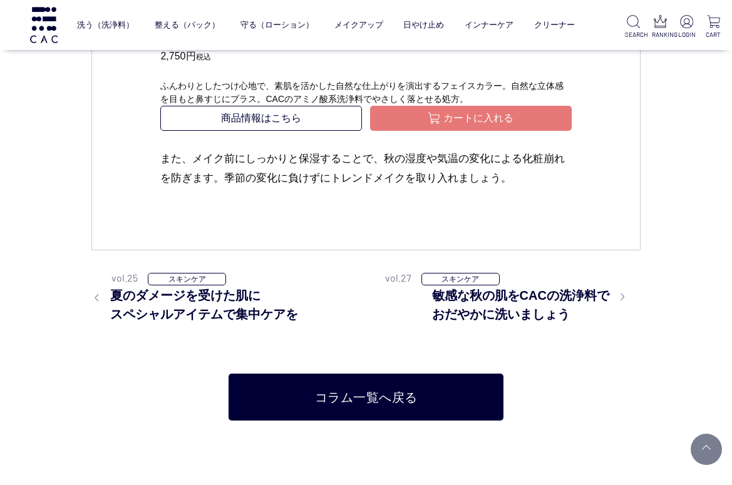
scroll to position [1892, 0]
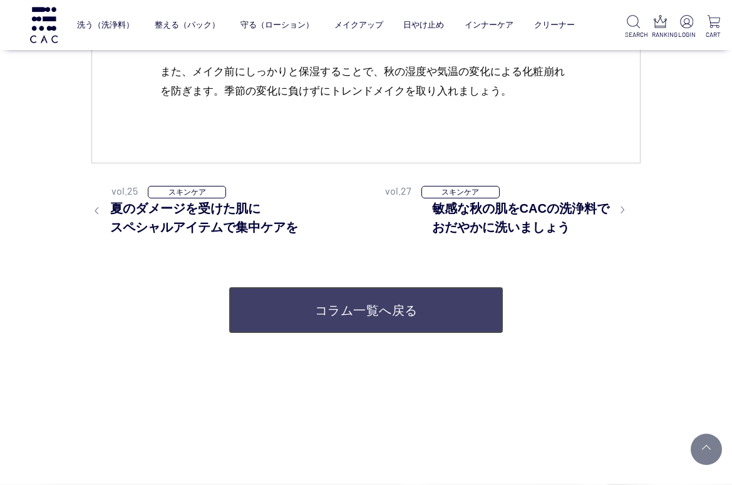
click at [360, 317] on link "コラム一覧へ戻る" at bounding box center [366, 310] width 274 height 47
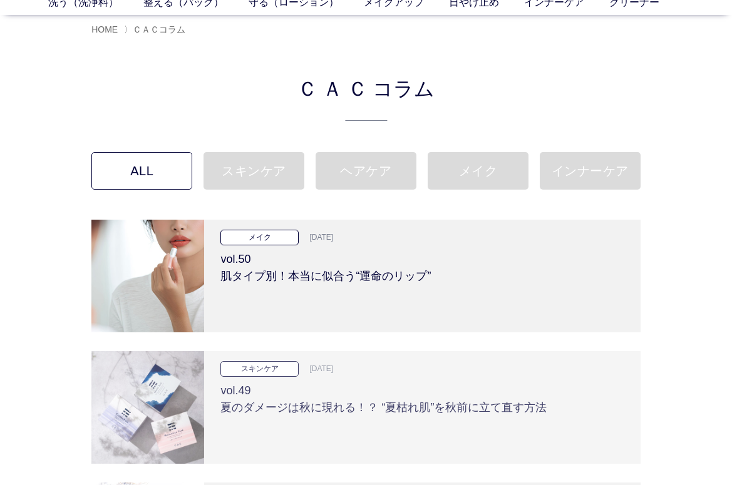
scroll to position [125, 0]
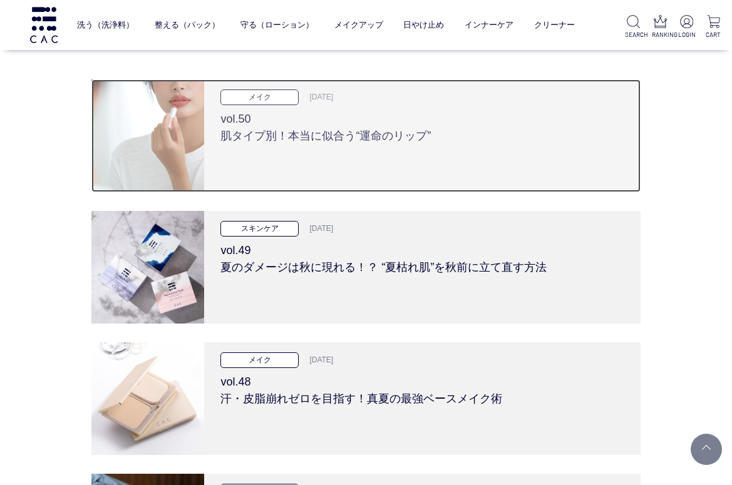
click at [185, 137] on img at bounding box center [147, 136] width 113 height 113
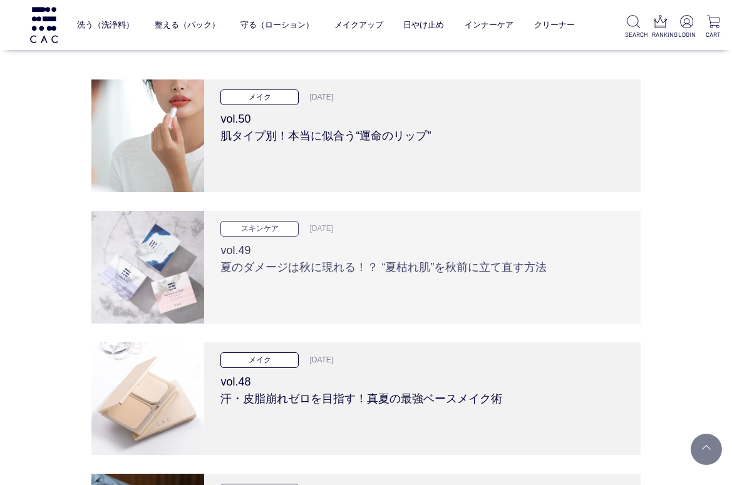
scroll to position [251, 0]
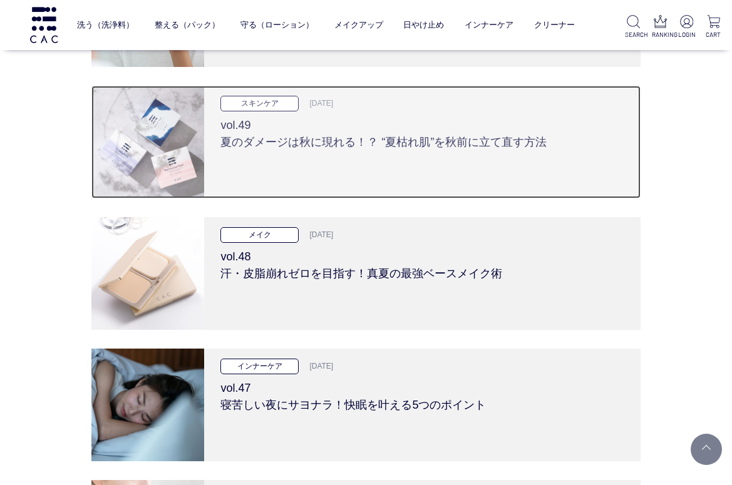
click at [194, 148] on img at bounding box center [147, 142] width 113 height 113
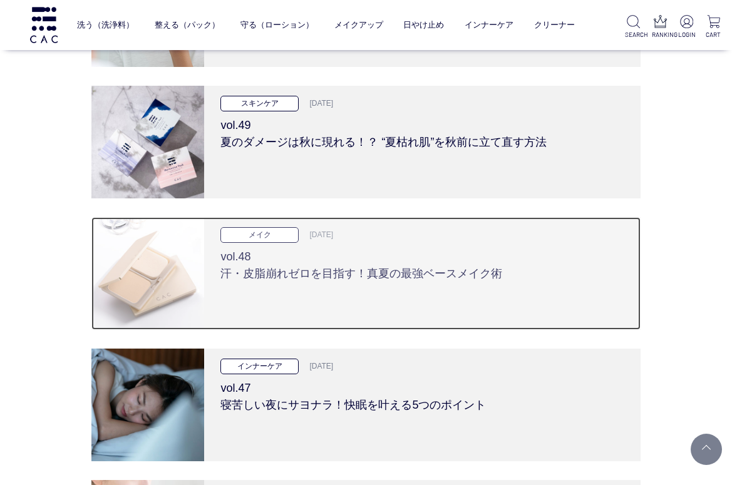
click at [331, 271] on h3 "vol.48 汗・皮脂崩れゼロを目指す！真夏の最強ベースメイク術" at bounding box center [421, 262] width 403 height 39
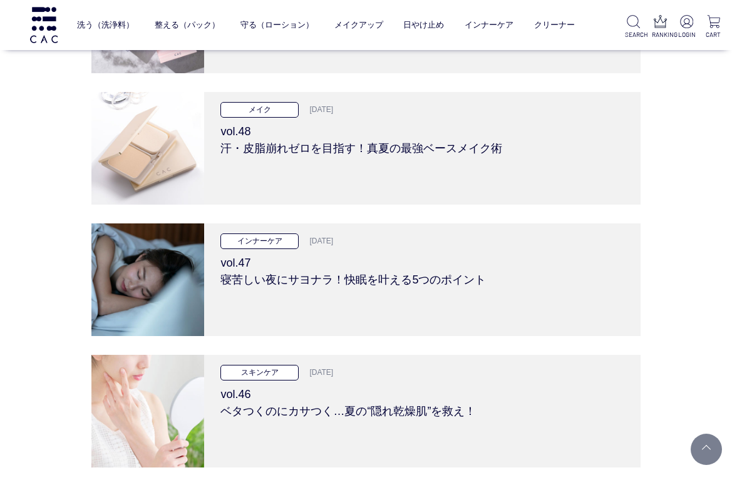
scroll to position [376, 0]
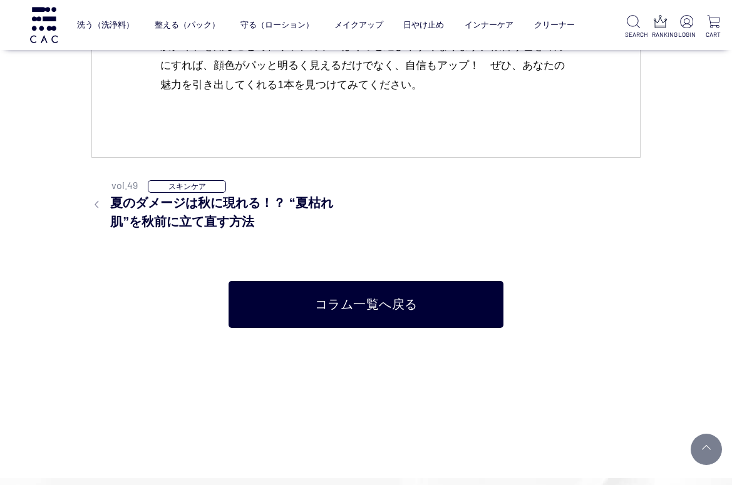
scroll to position [8080, 0]
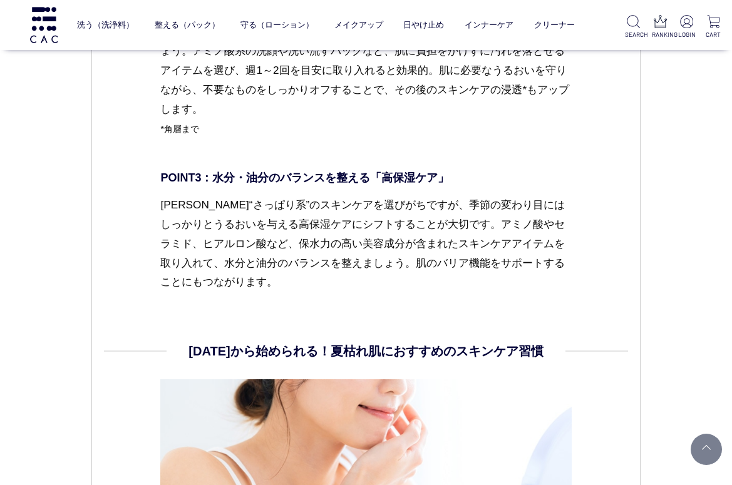
scroll to position [2255, 0]
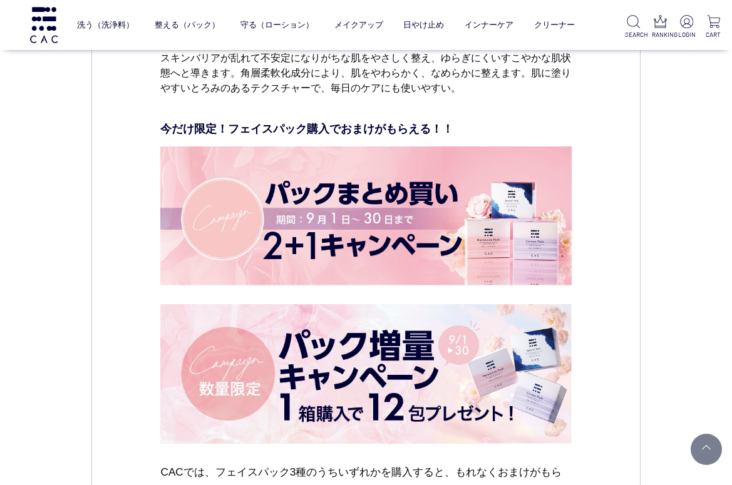
scroll to position [5324, 0]
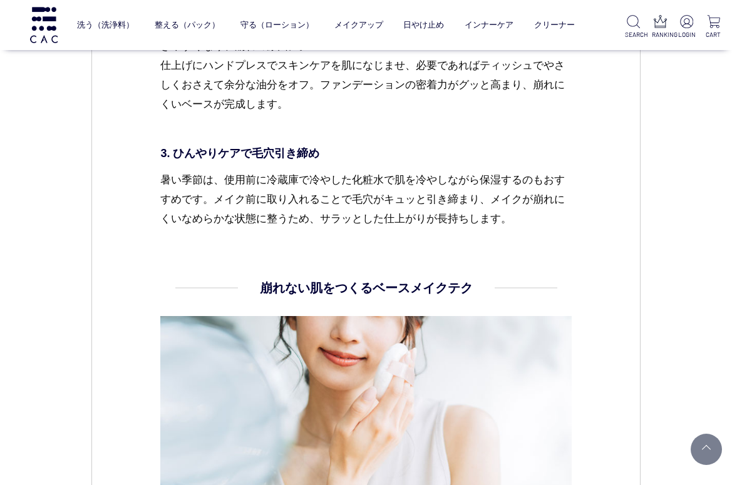
scroll to position [2318, 0]
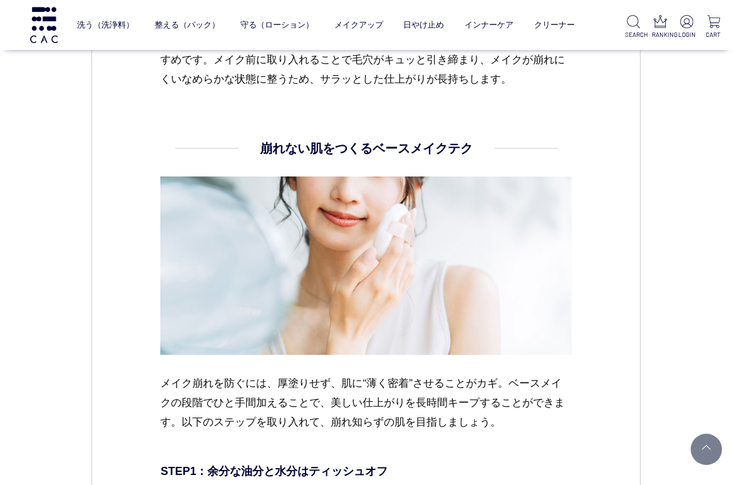
click at [400, 296] on img at bounding box center [365, 266] width 411 height 179
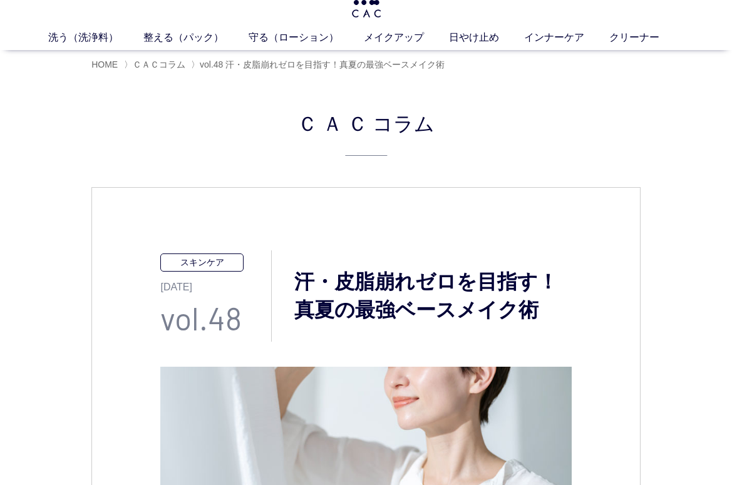
scroll to position [0, 0]
